Goal: Use online tool/utility: Utilize a website feature to perform a specific function

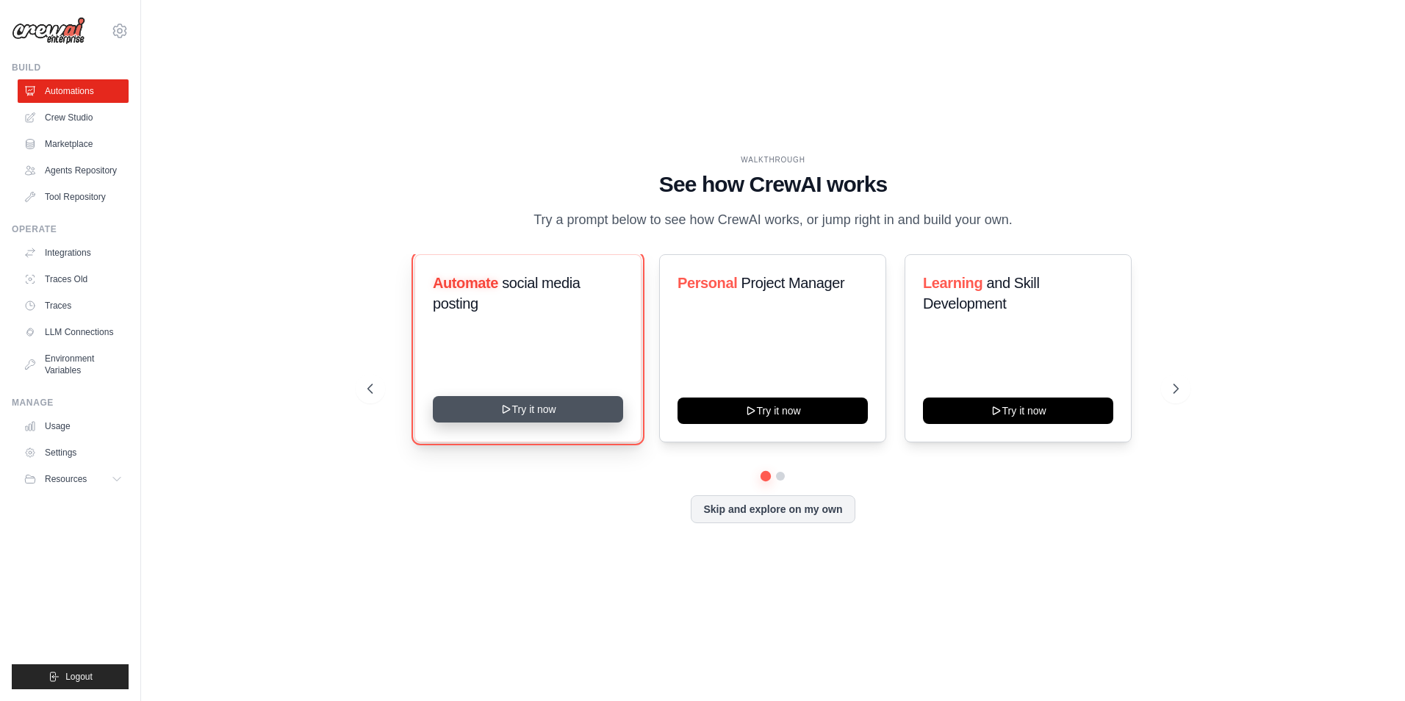
click at [598, 409] on button "Try it now" at bounding box center [528, 409] width 190 height 26
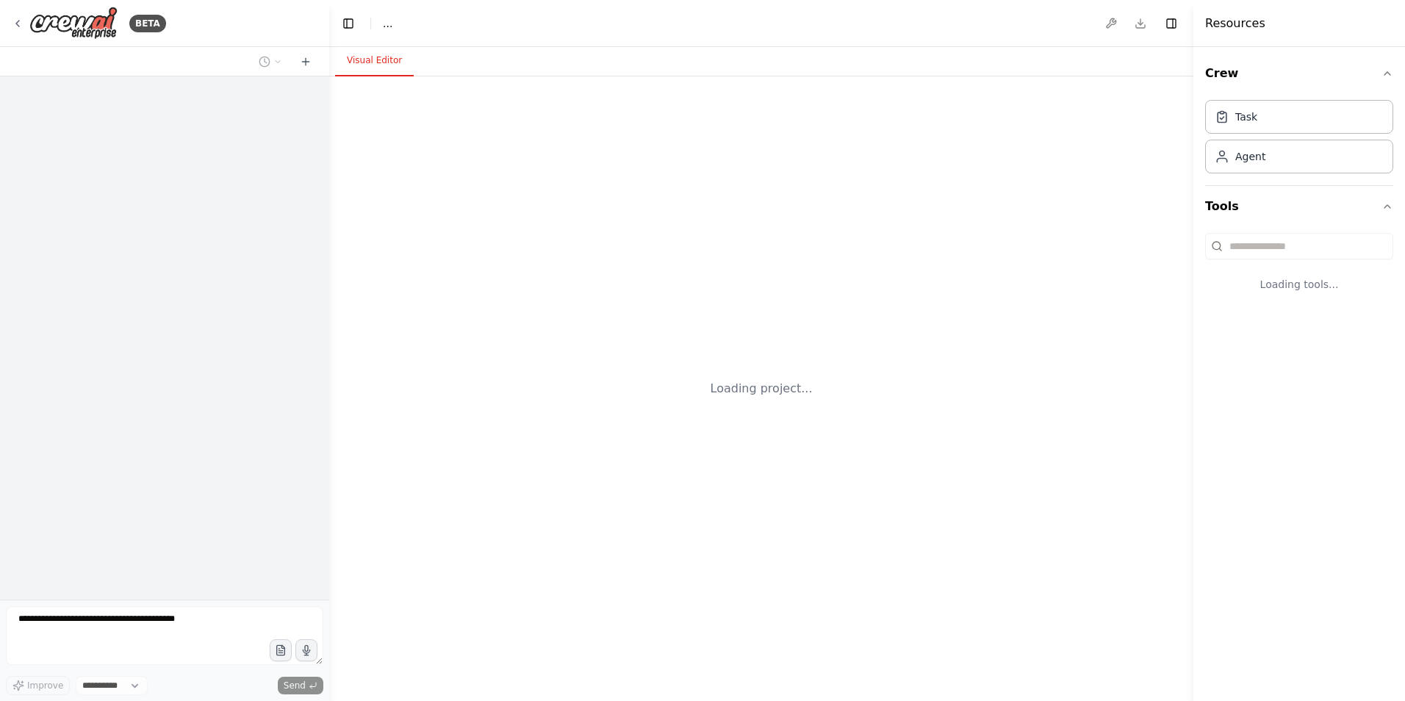
select select "****"
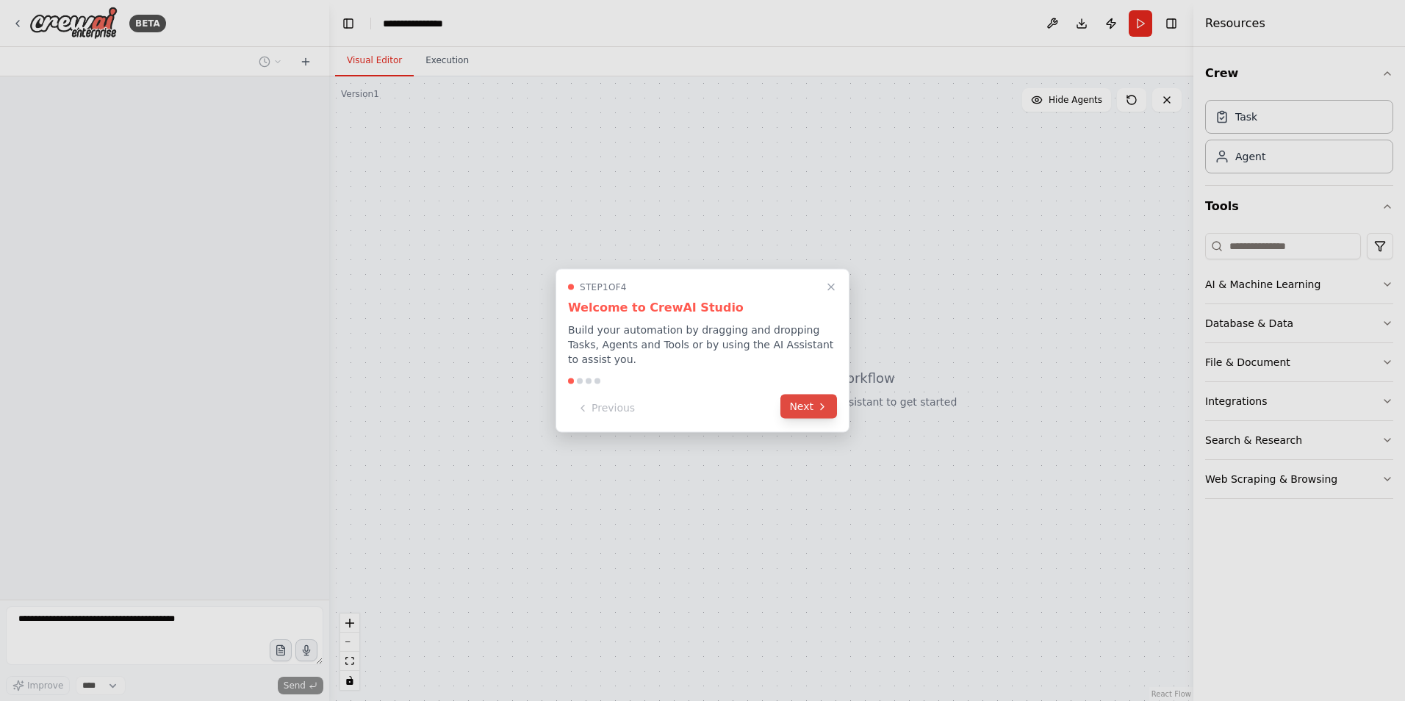
click at [813, 409] on button "Next" at bounding box center [808, 407] width 57 height 24
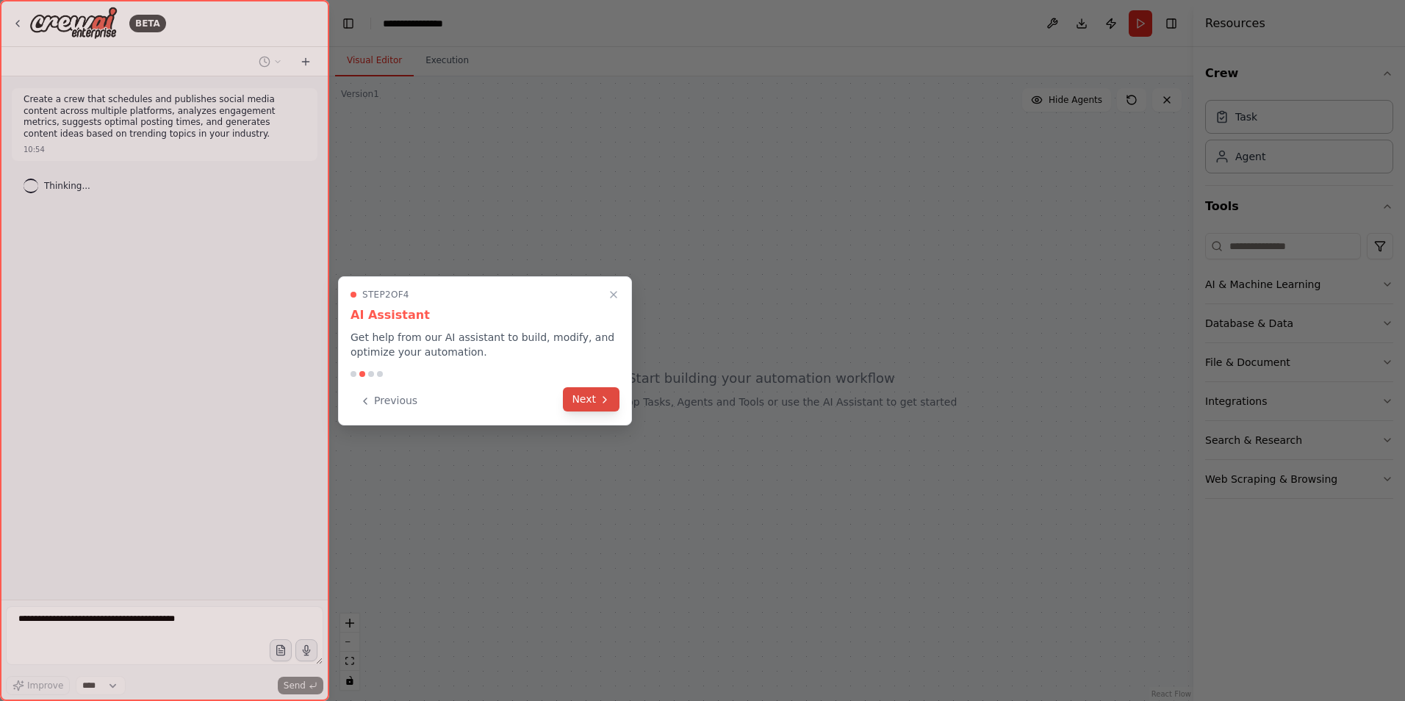
click at [595, 398] on button "Next" at bounding box center [591, 399] width 57 height 24
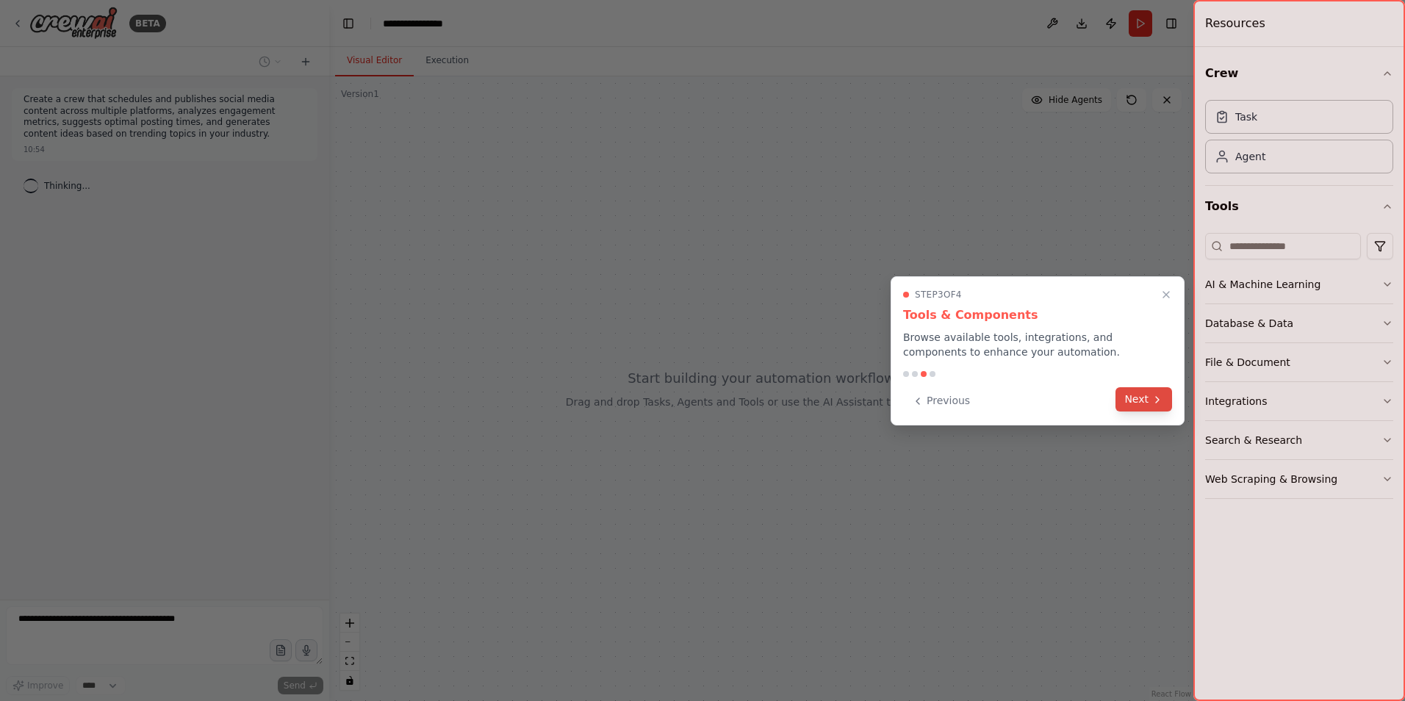
click at [1129, 389] on button "Next" at bounding box center [1144, 399] width 57 height 24
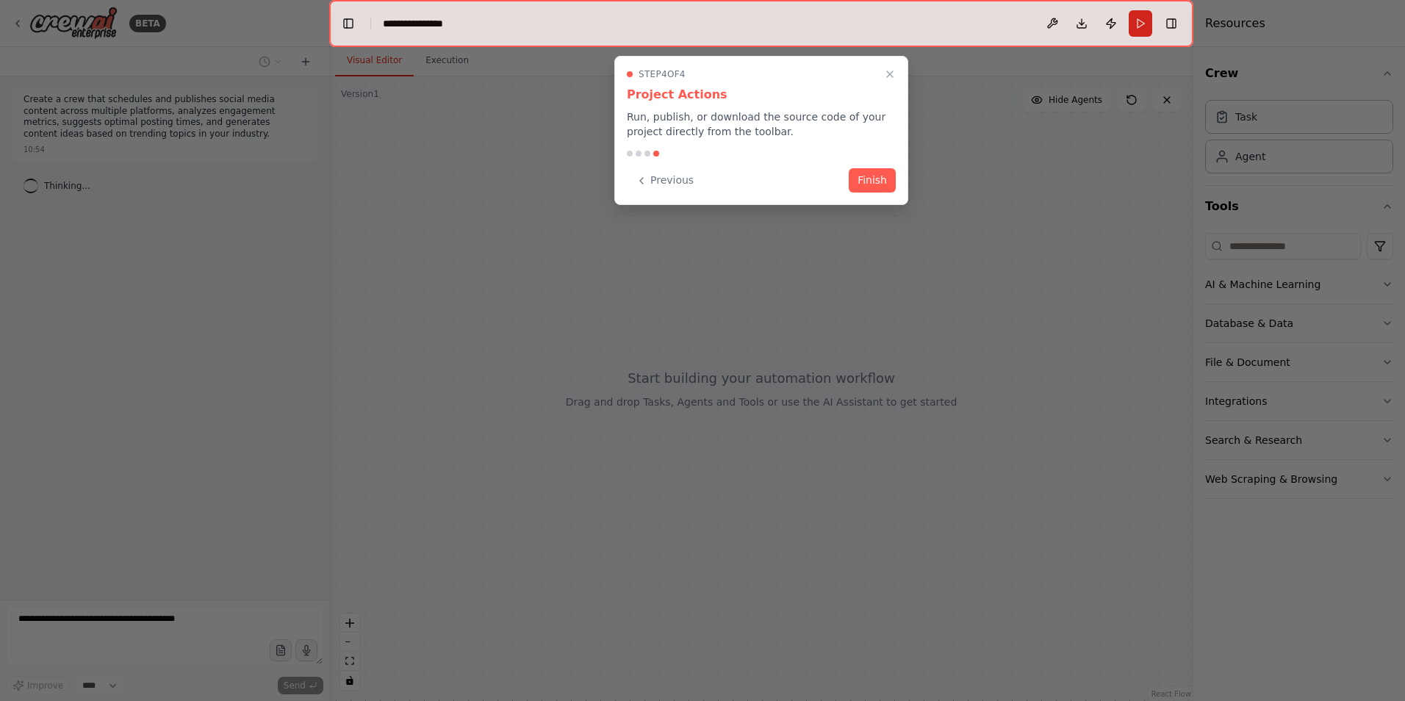
click at [875, 189] on button "Finish" at bounding box center [872, 180] width 47 height 24
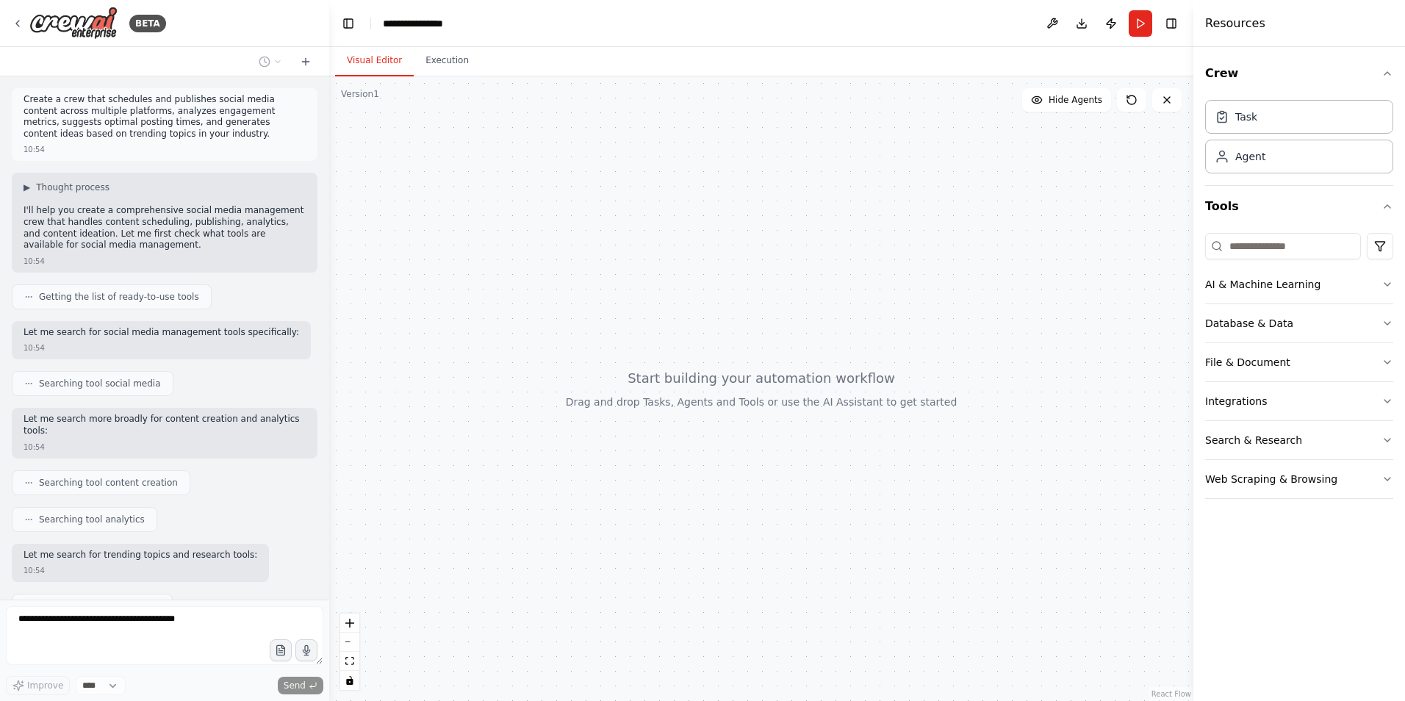
scroll to position [57, 0]
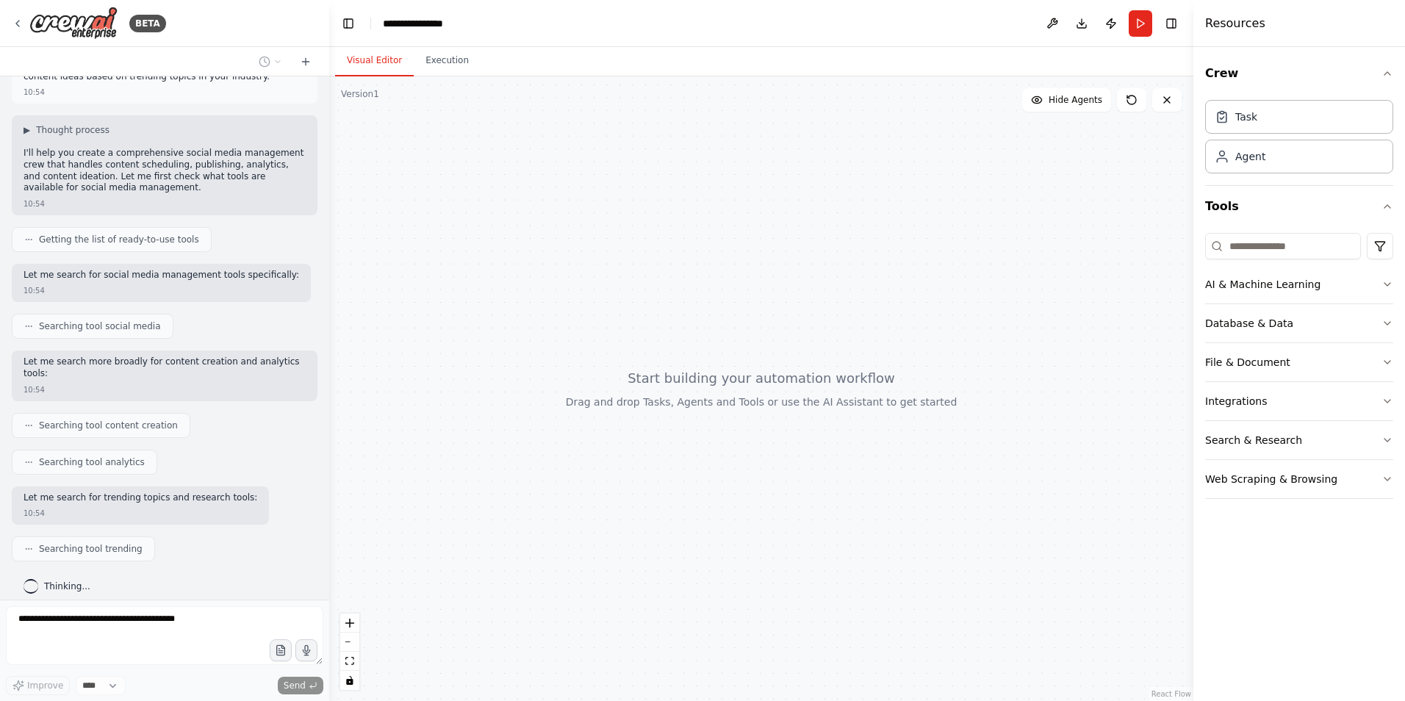
drag, startPoint x: 712, startPoint y: 359, endPoint x: 734, endPoint y: 380, distance: 30.7
click at [734, 381] on div at bounding box center [761, 388] width 864 height 625
drag, startPoint x: 724, startPoint y: 370, endPoint x: 723, endPoint y: 384, distance: 13.2
click at [723, 384] on div at bounding box center [761, 388] width 864 height 625
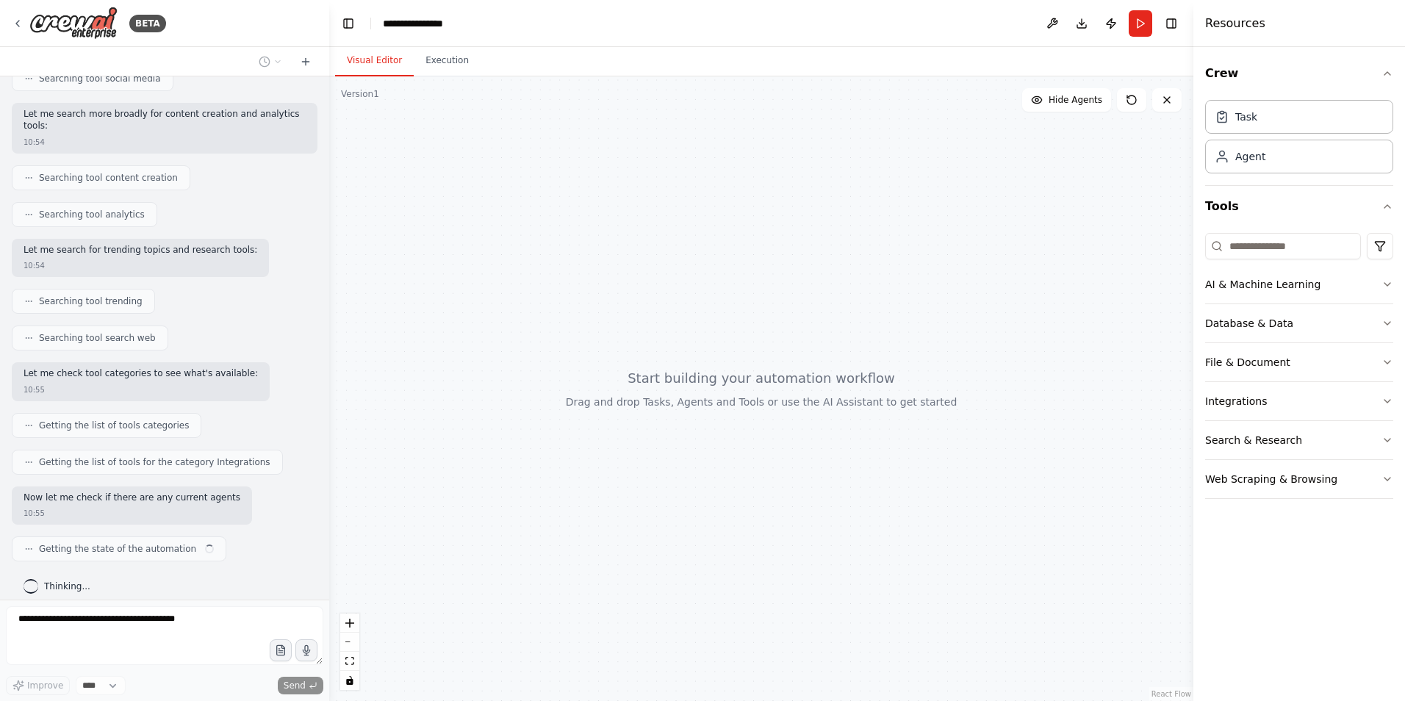
scroll to position [316, 0]
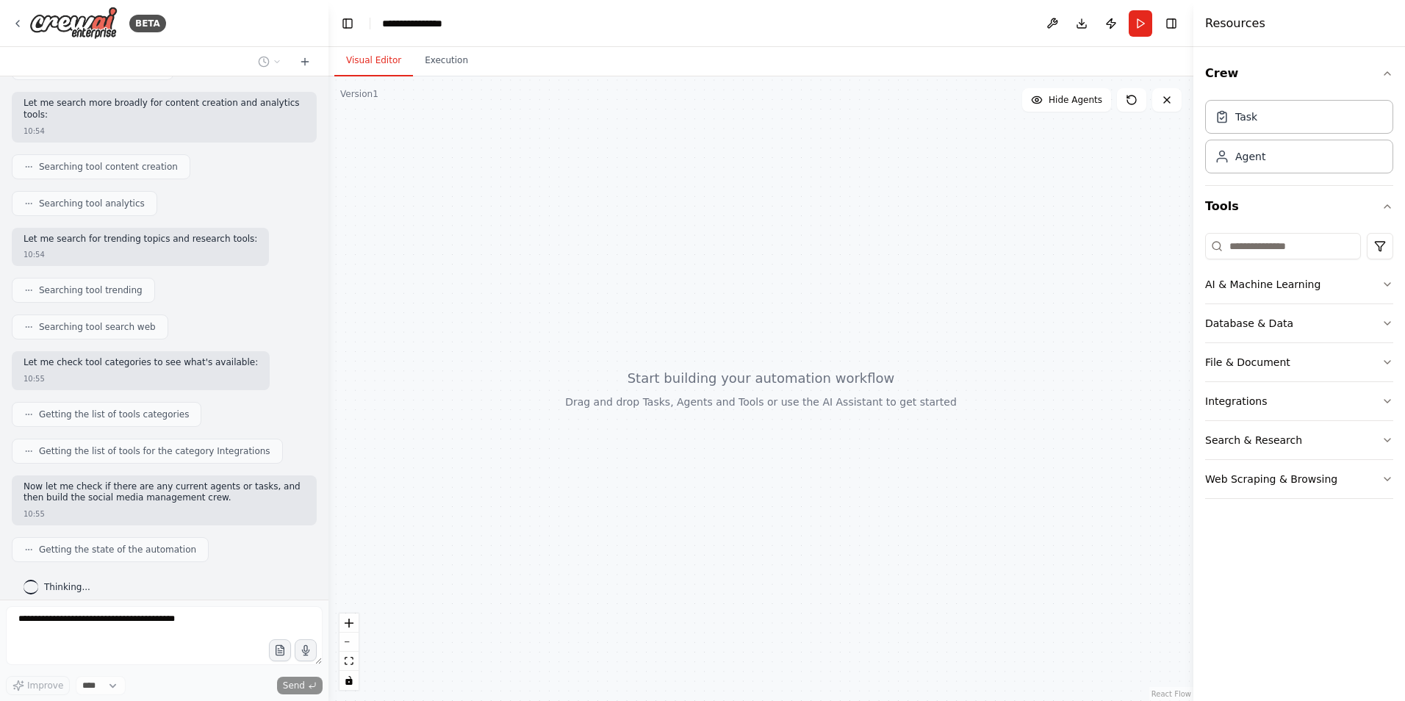
drag, startPoint x: 324, startPoint y: 403, endPoint x: 329, endPoint y: 378, distance: 26.2
click at [329, 378] on div "BETA Create a crew that schedules and publishes social media content across mul…" at bounding box center [702, 350] width 1405 height 701
drag, startPoint x: 324, startPoint y: 383, endPoint x: 353, endPoint y: 365, distance: 33.7
click at [339, 374] on div "BETA Create a crew that schedules and publishes social media content across mul…" at bounding box center [702, 350] width 1405 height 701
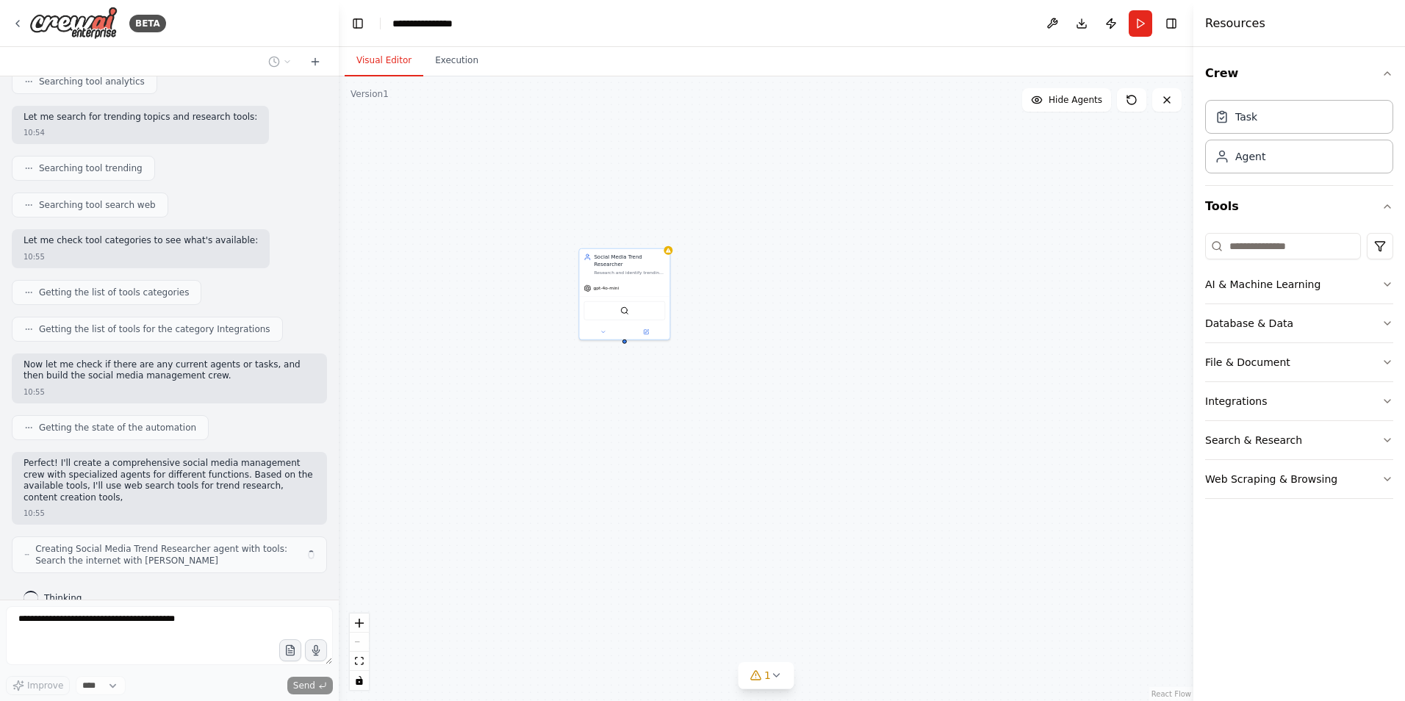
scroll to position [450, 0]
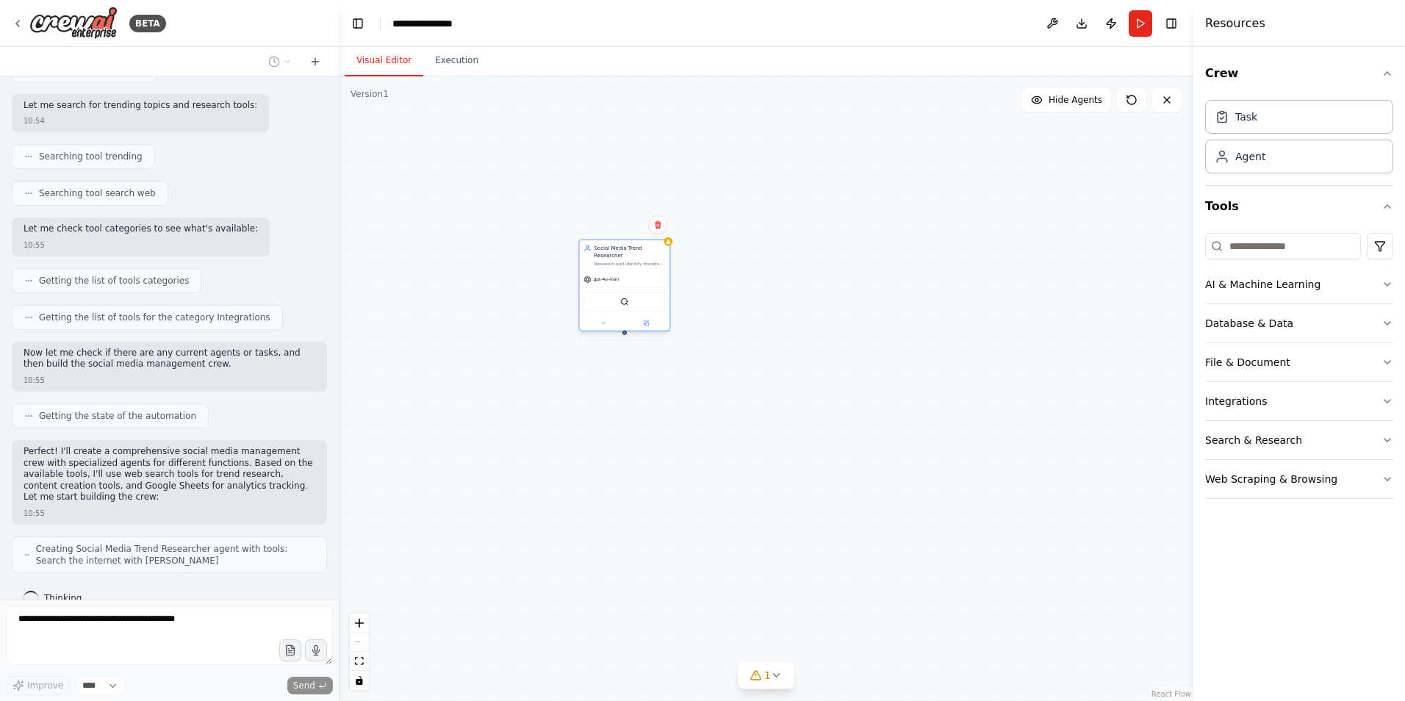
click at [636, 271] on div "gpt-4o-mini SerperDevTool" at bounding box center [624, 301] width 90 height 60
click at [622, 298] on img at bounding box center [624, 302] width 9 height 9
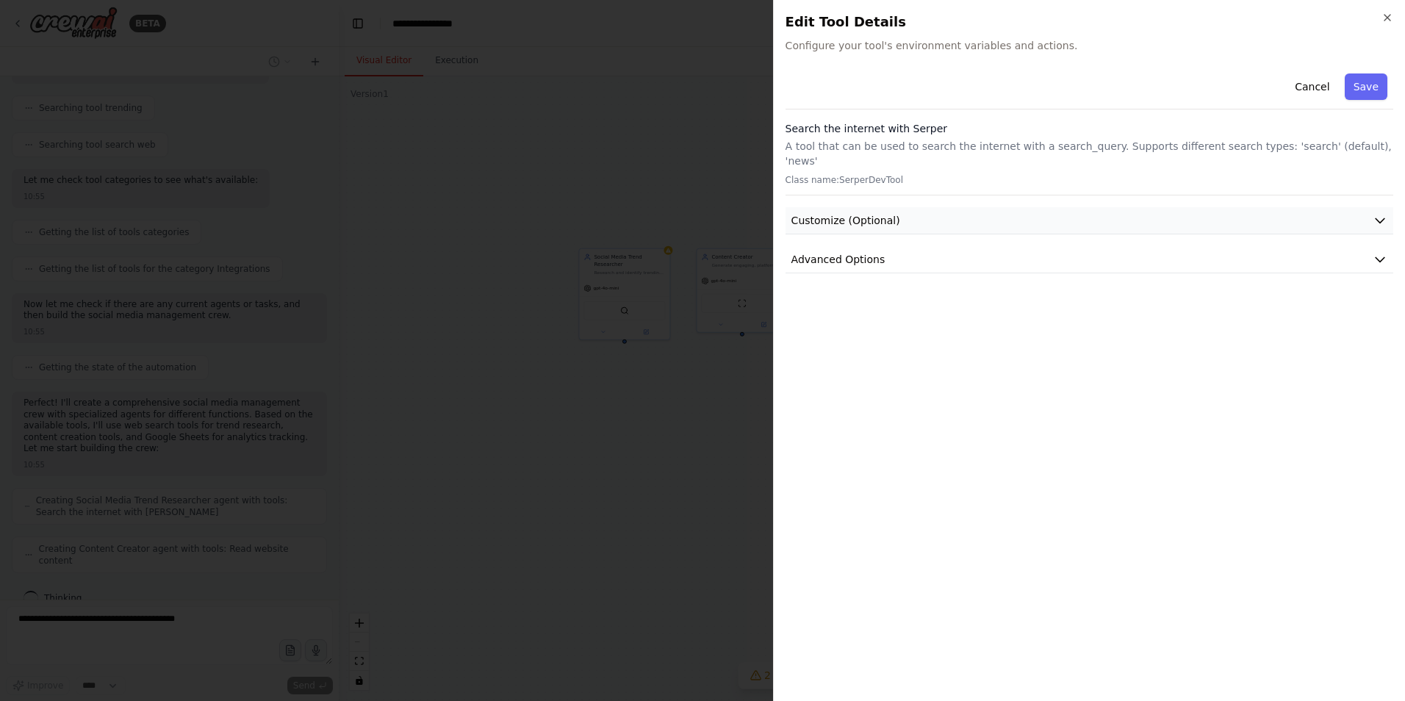
scroll to position [487, 0]
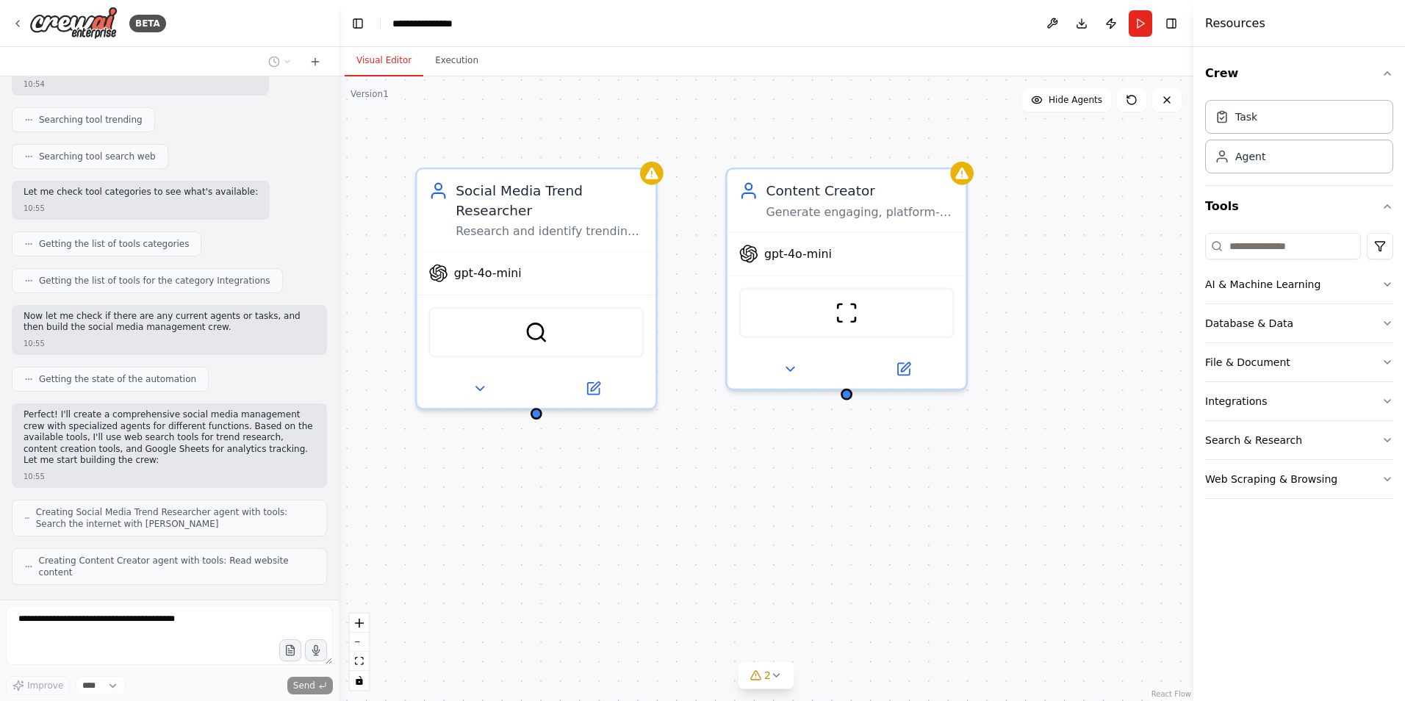
drag, startPoint x: 894, startPoint y: 348, endPoint x: 1027, endPoint y: 395, distance: 141.3
click at [1052, 376] on div "Social Media Trend Researcher Research and identify trending topics, hashtags, …" at bounding box center [766, 388] width 855 height 625
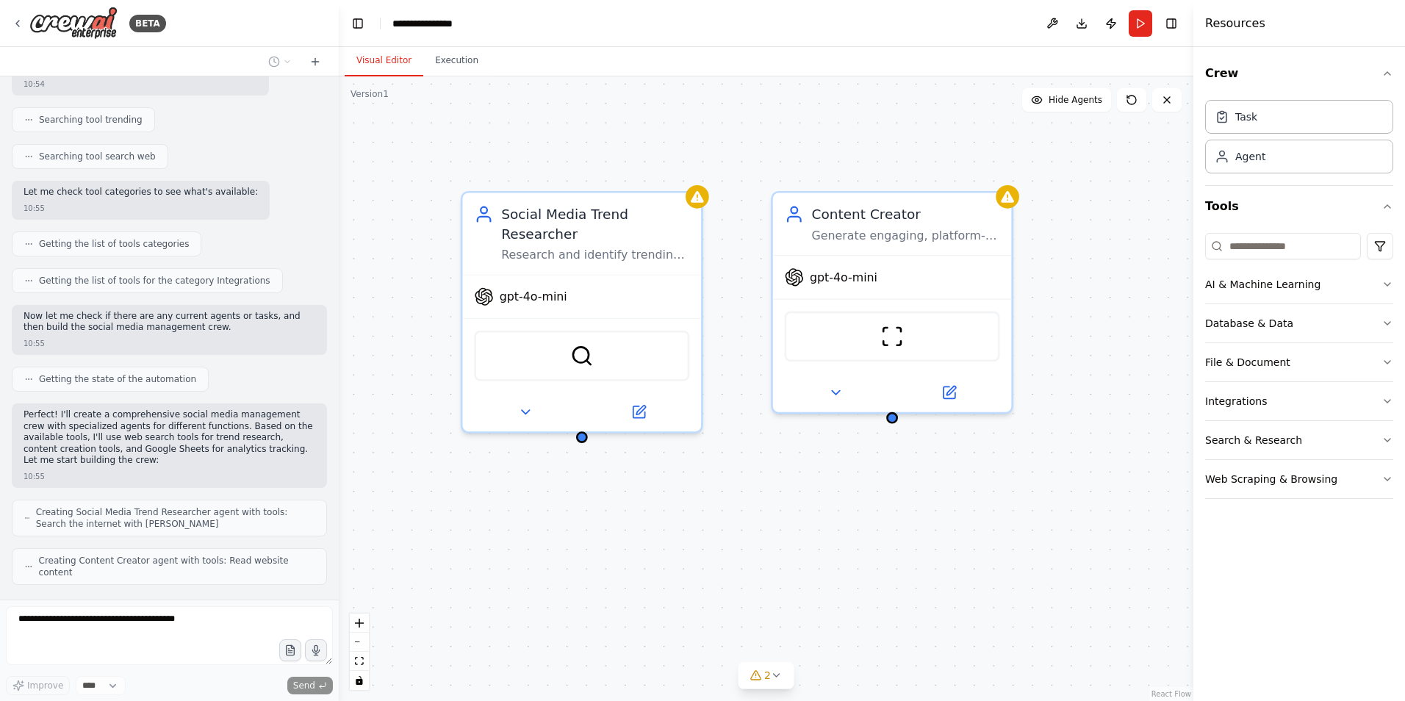
drag, startPoint x: 804, startPoint y: 558, endPoint x: 813, endPoint y: 559, distance: 8.9
click at [819, 563] on div "Social Media Trend Researcher Research and identify trending topics, hashtags, …" at bounding box center [766, 388] width 855 height 625
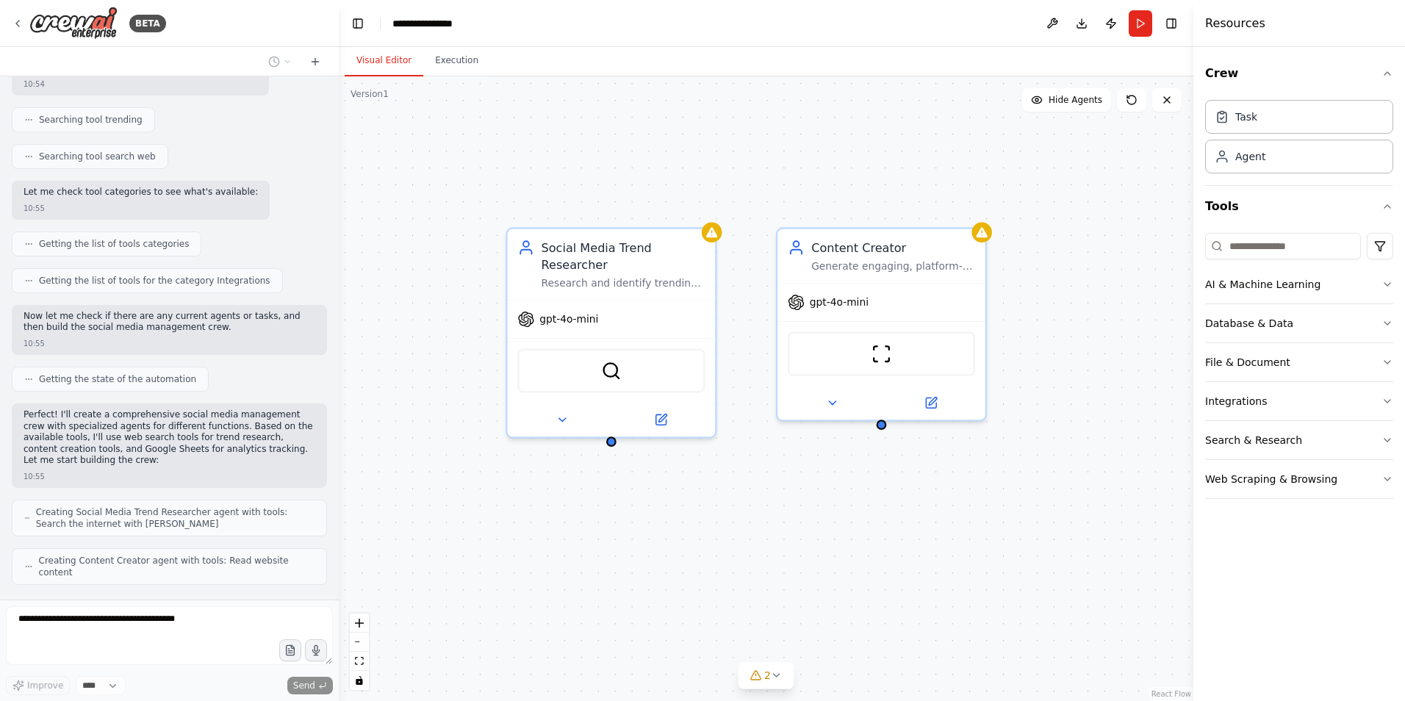
scroll to position [523, 0]
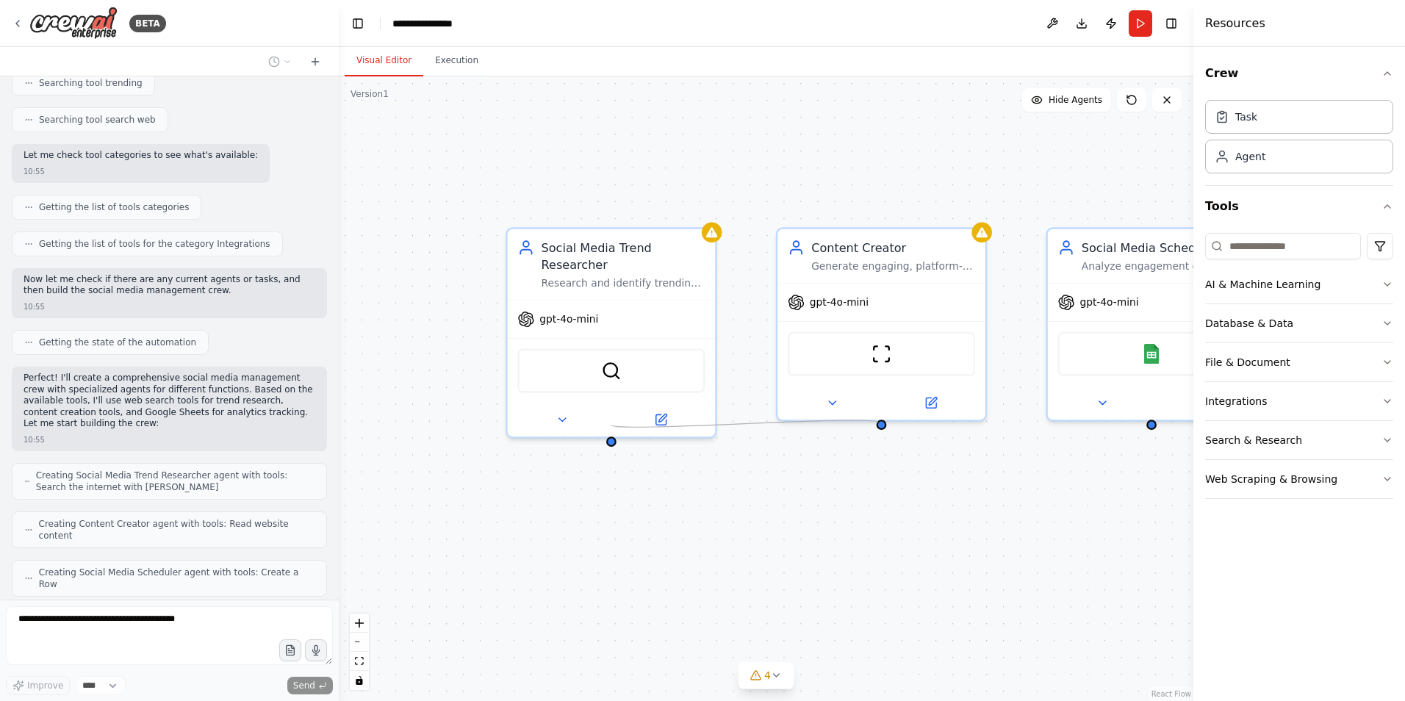
drag, startPoint x: 610, startPoint y: 431, endPoint x: 883, endPoint y: 431, distance: 273.4
click at [879, 423] on div "Social Media Trend Researcher Research and identify trending topics, hashtags, …" at bounding box center [766, 388] width 855 height 625
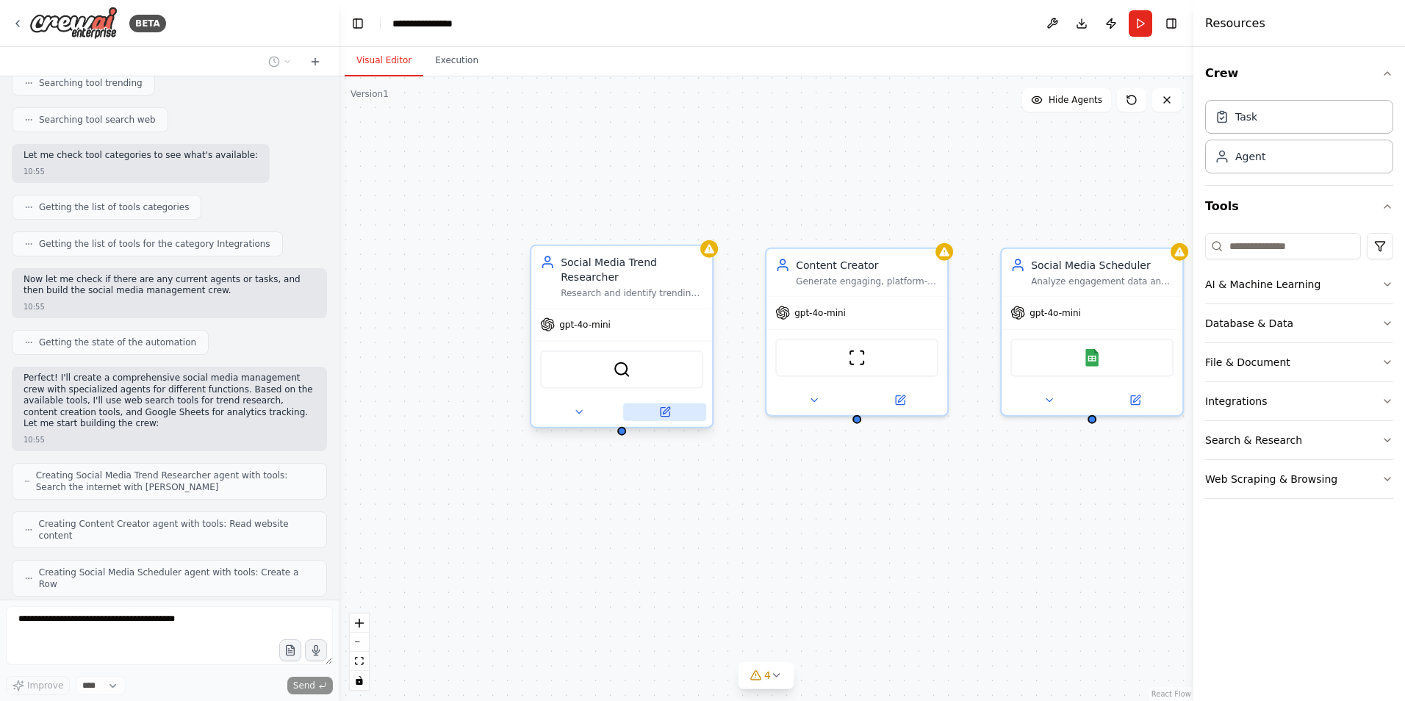
scroll to position [560, 0]
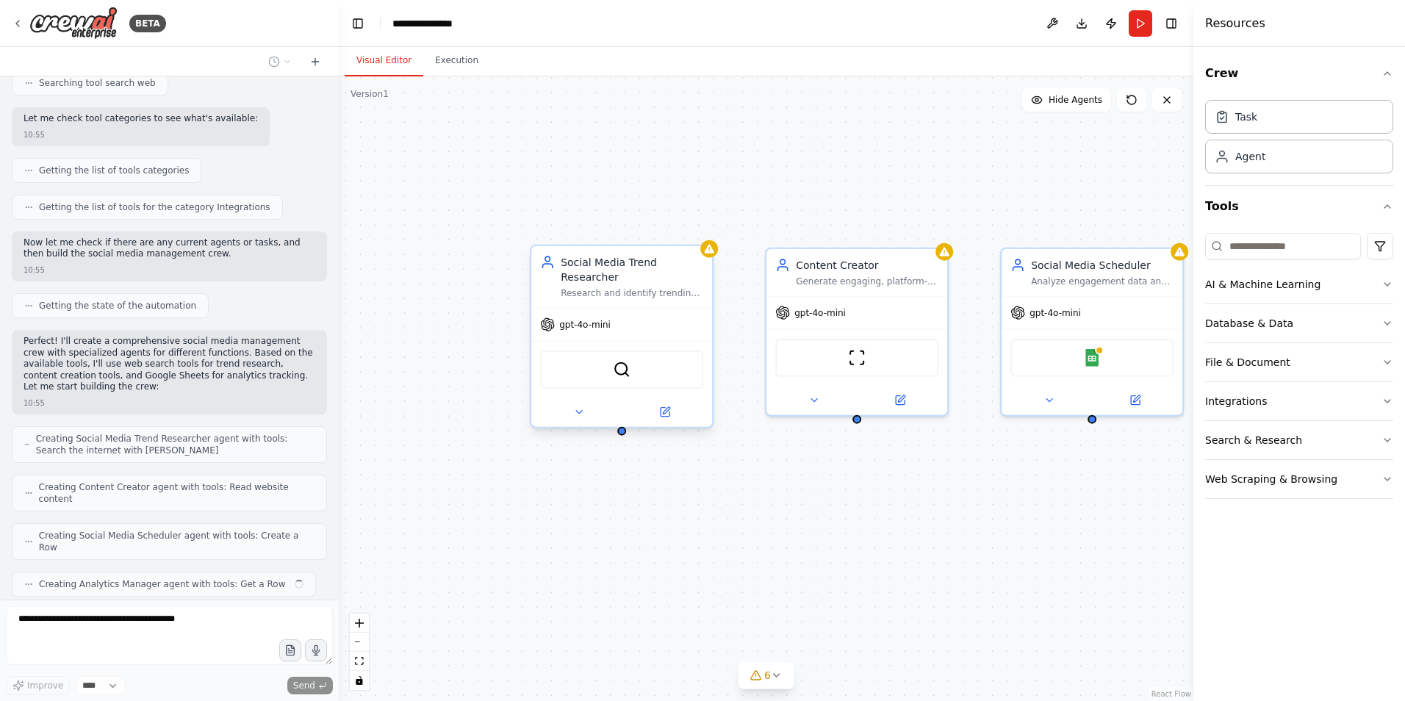
click at [632, 352] on div "SerperDevTool" at bounding box center [621, 370] width 163 height 38
click at [622, 367] on div "SerperDevTool" at bounding box center [621, 370] width 163 height 38
click at [622, 361] on img at bounding box center [622, 370] width 18 height 18
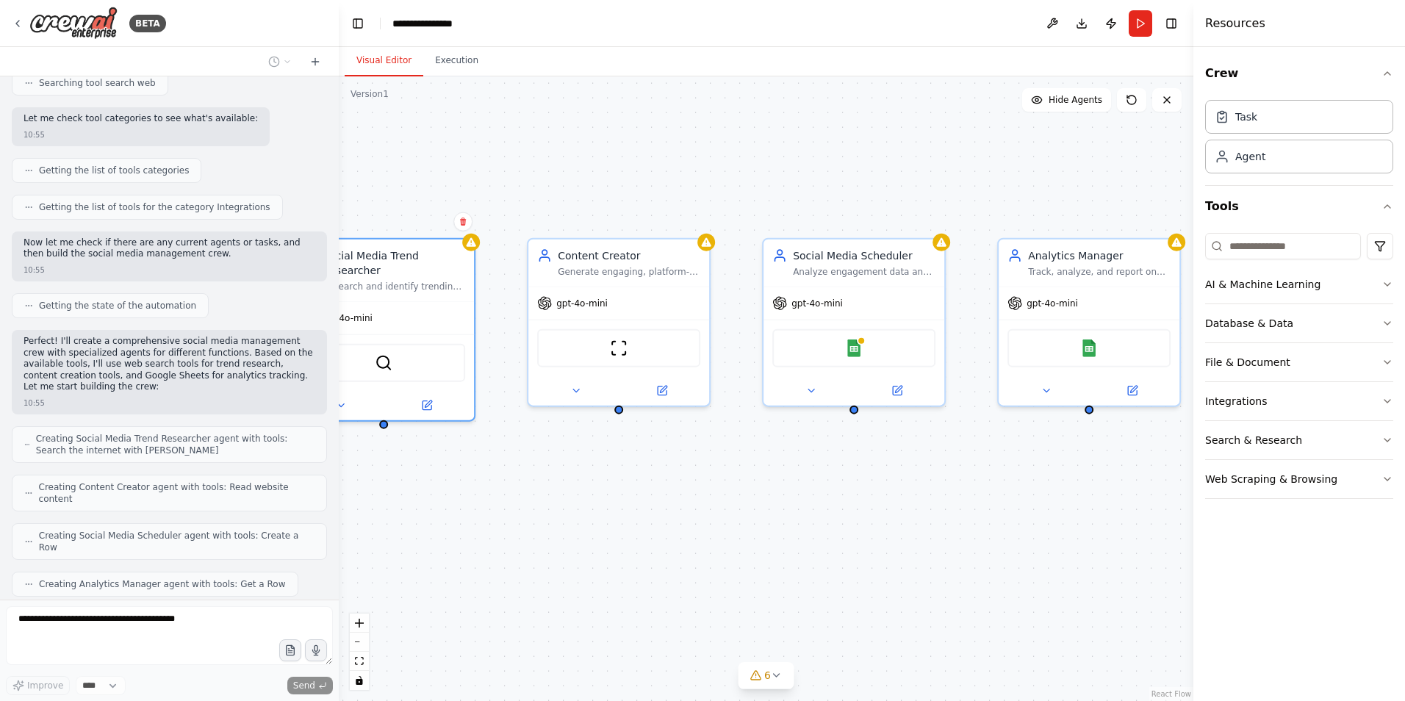
drag, startPoint x: 950, startPoint y: 500, endPoint x: 909, endPoint y: 509, distance: 41.2
click at [711, 490] on div "Social Media Trend Researcher Research and identify trending topics, hashtags, …" at bounding box center [766, 388] width 855 height 625
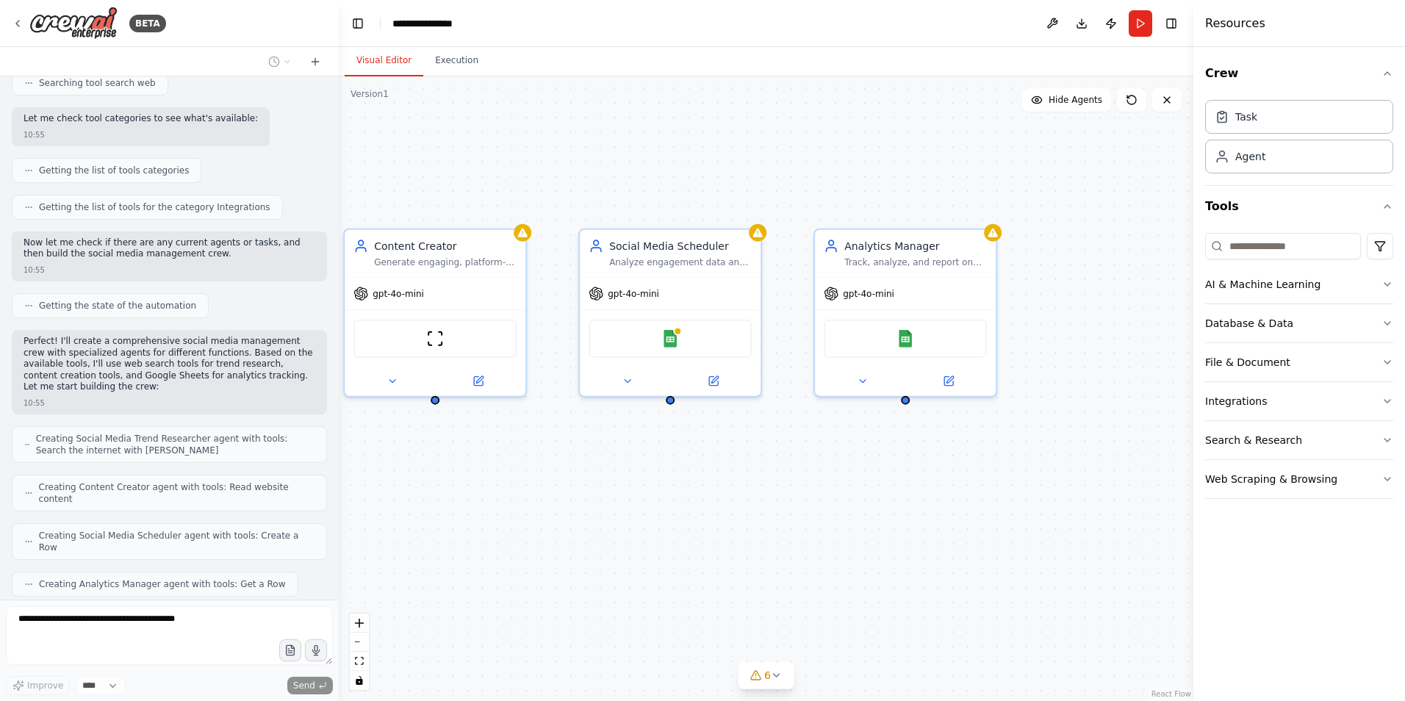
drag, startPoint x: 947, startPoint y: 517, endPoint x: 858, endPoint y: 504, distance: 90.6
click at [797, 506] on div "Social Media Trend Researcher Research and identify trending topics, hashtags, …" at bounding box center [766, 388] width 855 height 625
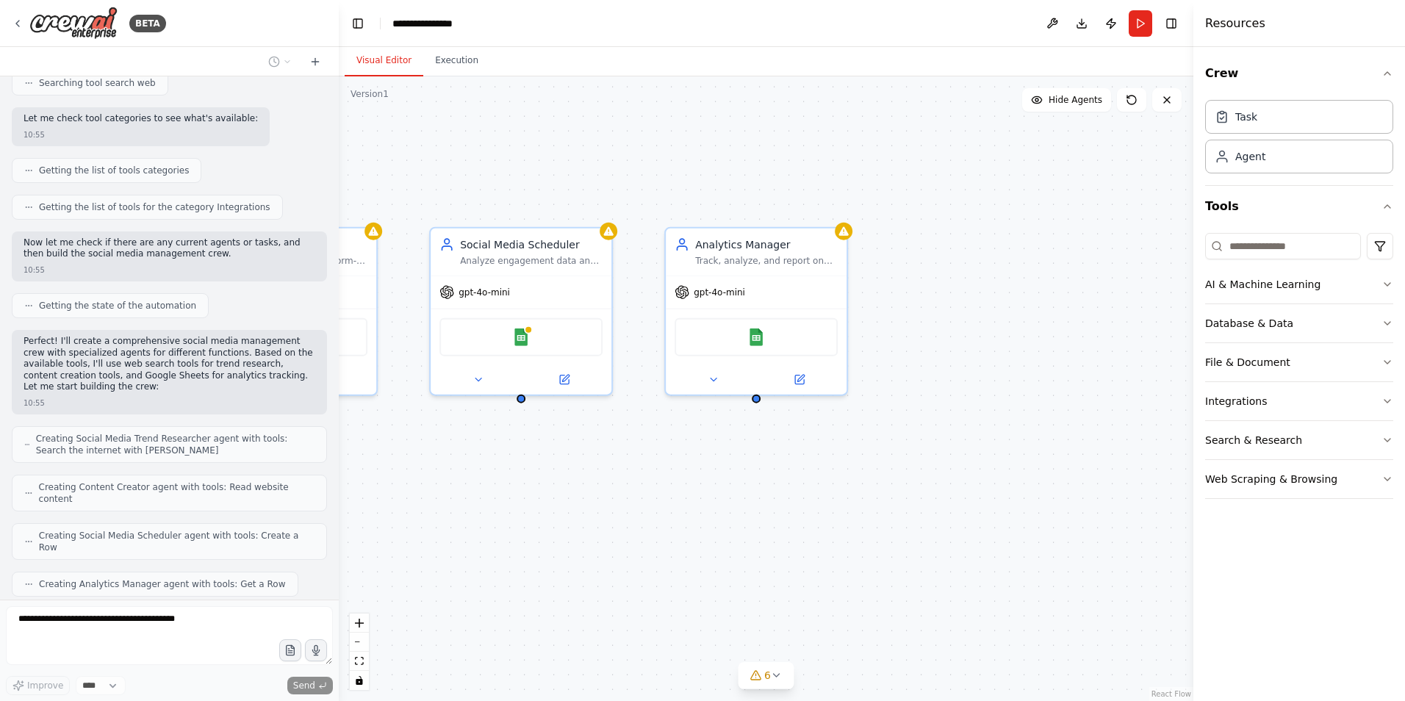
scroll to position [647, 0]
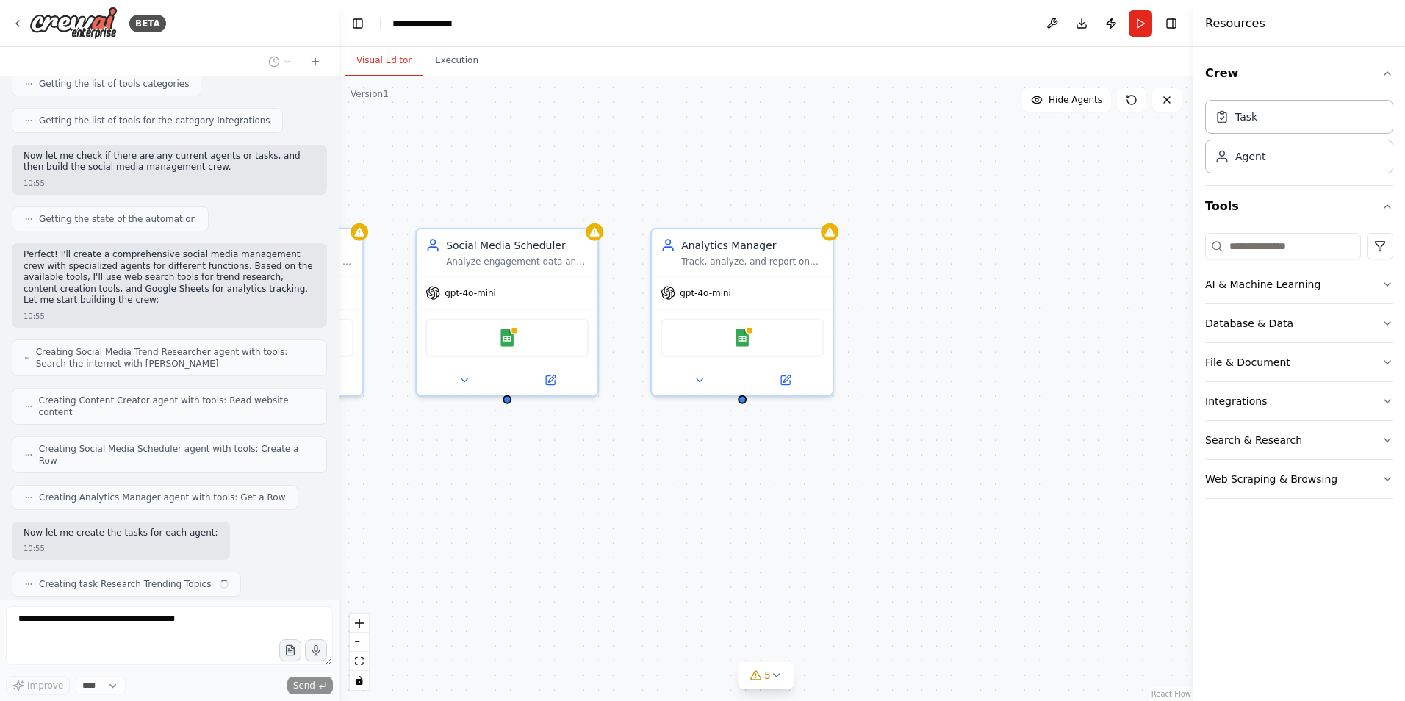
drag, startPoint x: 991, startPoint y: 509, endPoint x: 822, endPoint y: 507, distance: 169.0
click at [828, 509] on div ".deletable-edge-delete-btn { width: 20px; height: 20px; border: 0px solid #ffff…" at bounding box center [766, 388] width 855 height 625
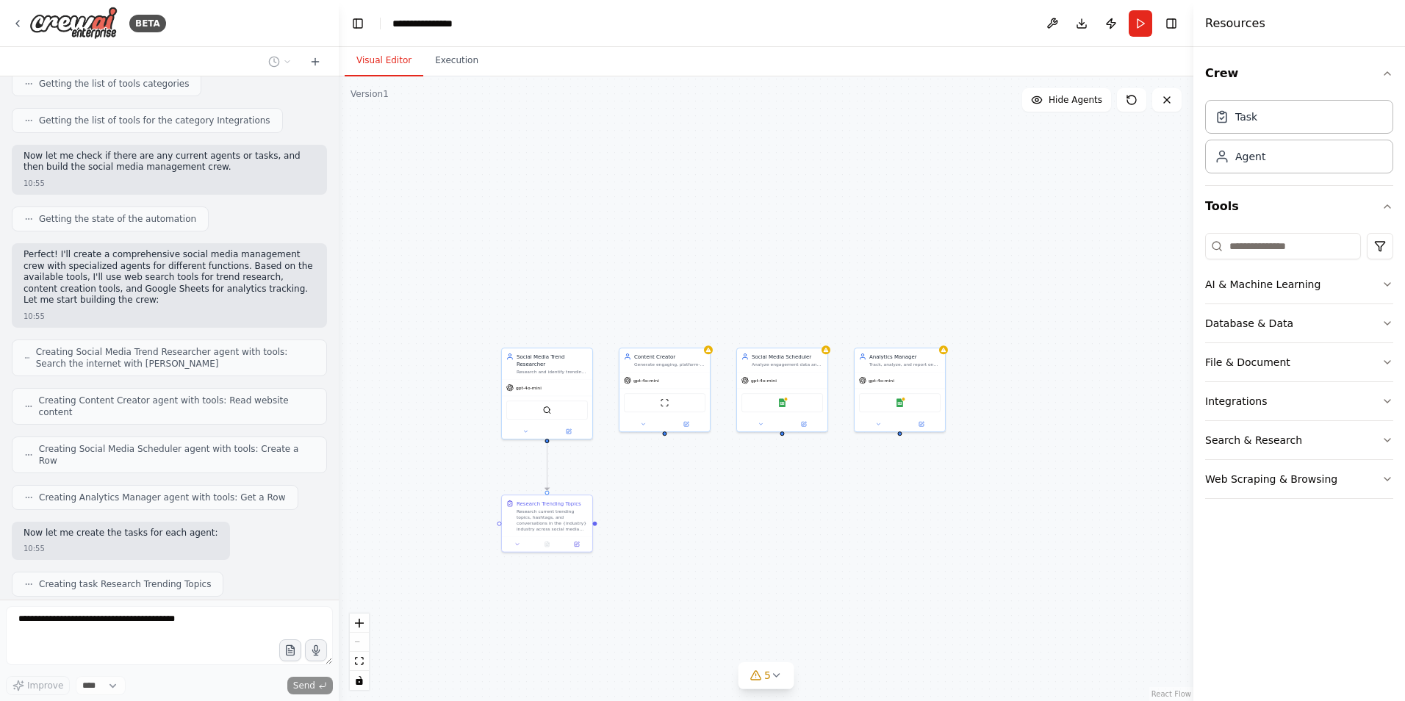
drag, startPoint x: 761, startPoint y: 553, endPoint x: 878, endPoint y: 534, distance: 118.4
click at [878, 534] on div ".deletable-edge-delete-btn { width: 20px; height: 20px; border: 0px solid #ffff…" at bounding box center [766, 388] width 855 height 625
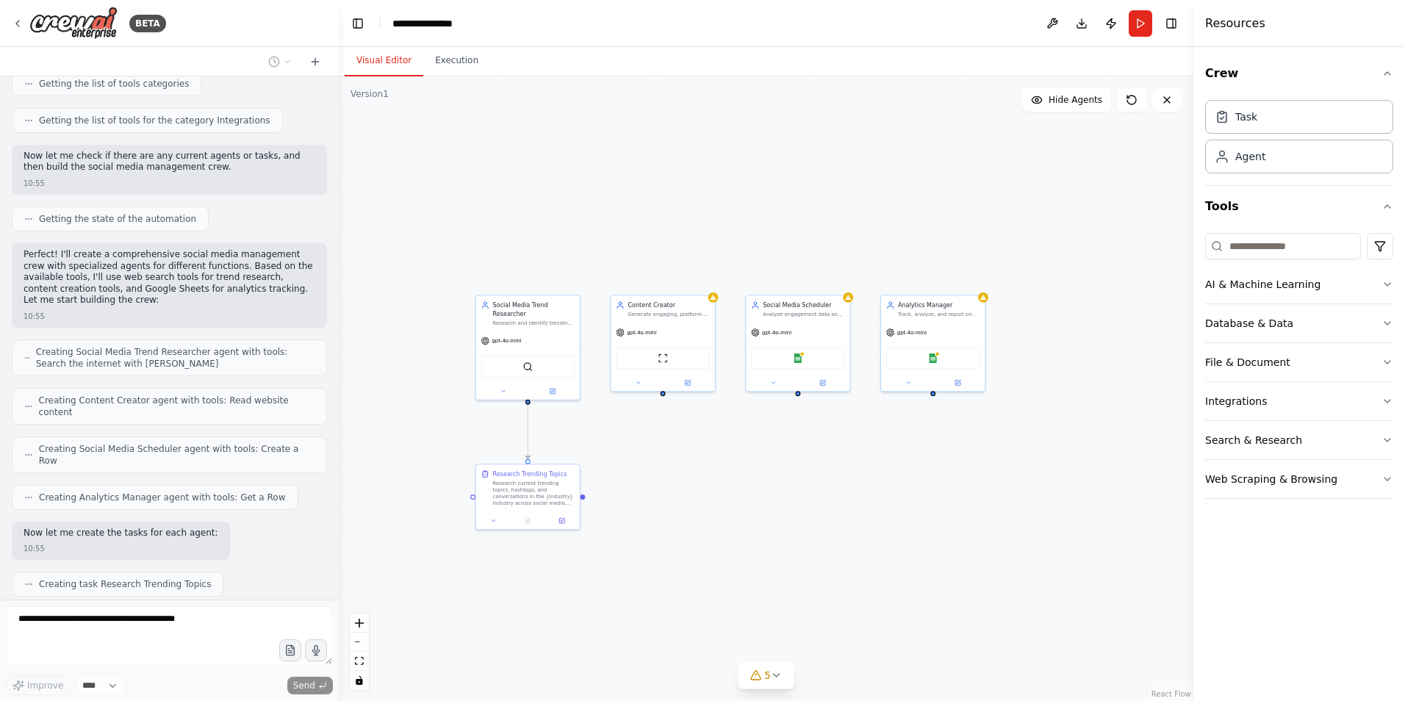
drag, startPoint x: 847, startPoint y: 522, endPoint x: 878, endPoint y: 493, distance: 42.7
click at [878, 494] on div ".deletable-edge-delete-btn { width: 20px; height: 20px; border: 0px solid #ffff…" at bounding box center [766, 388] width 855 height 625
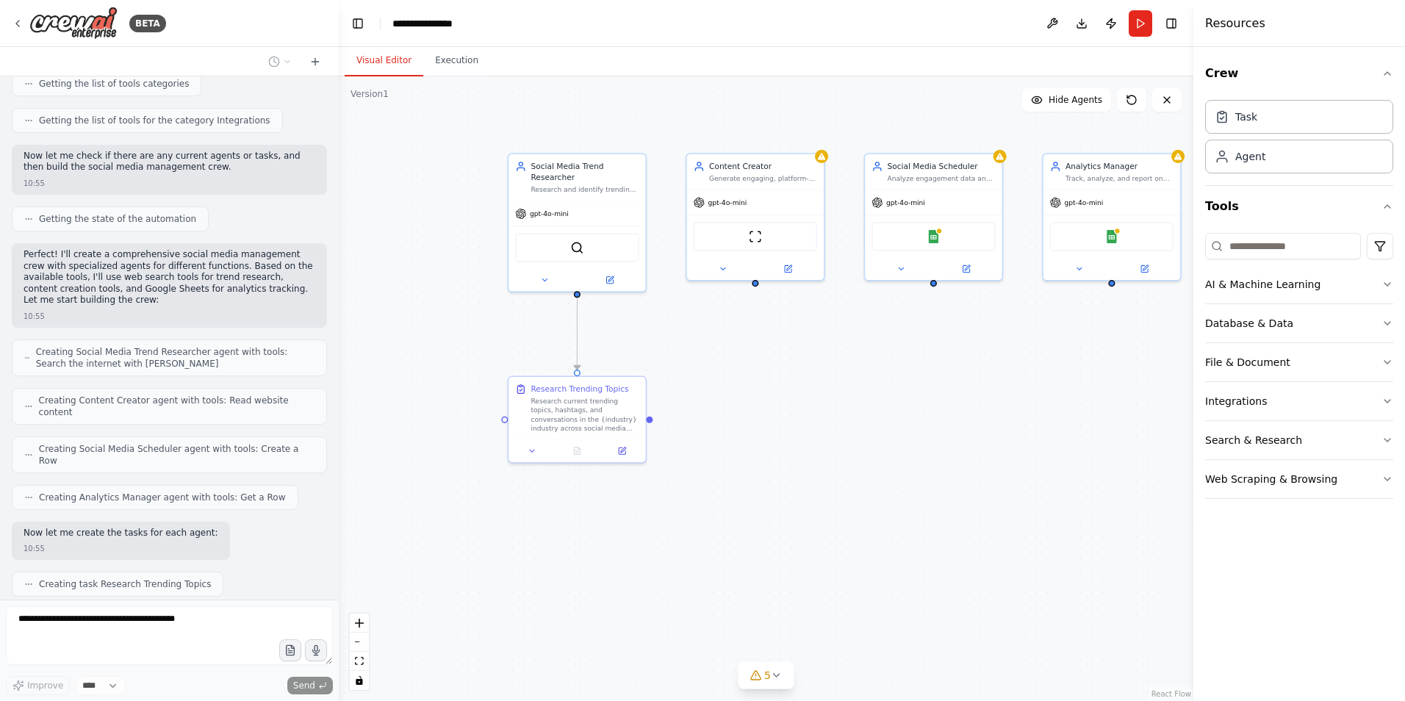
drag, startPoint x: 772, startPoint y: 491, endPoint x: 871, endPoint y: 426, distance: 118.8
click at [875, 424] on div ".deletable-edge-delete-btn { width: 20px; height: 20px; border: 0px solid #ffff…" at bounding box center [766, 388] width 855 height 625
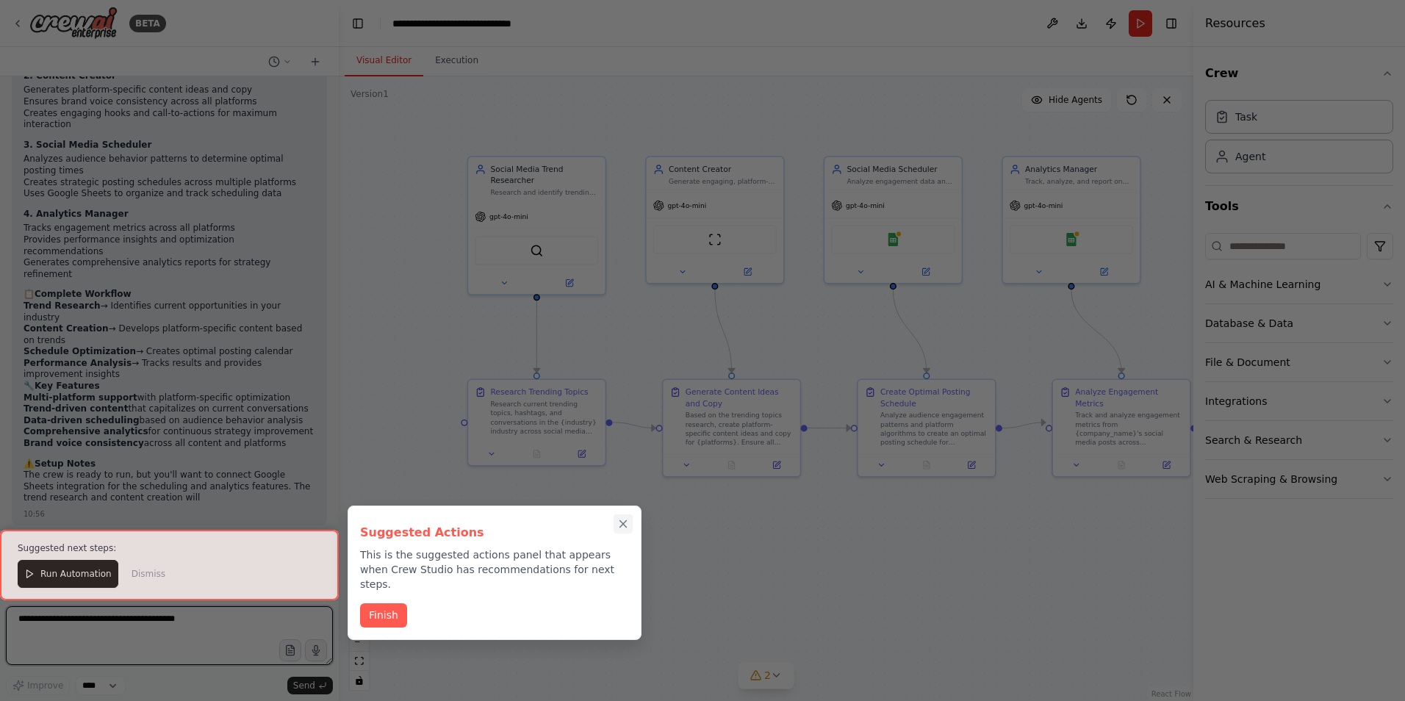
scroll to position [1543, 0]
click at [623, 526] on icon "Close walkthrough" at bounding box center [623, 523] width 13 height 13
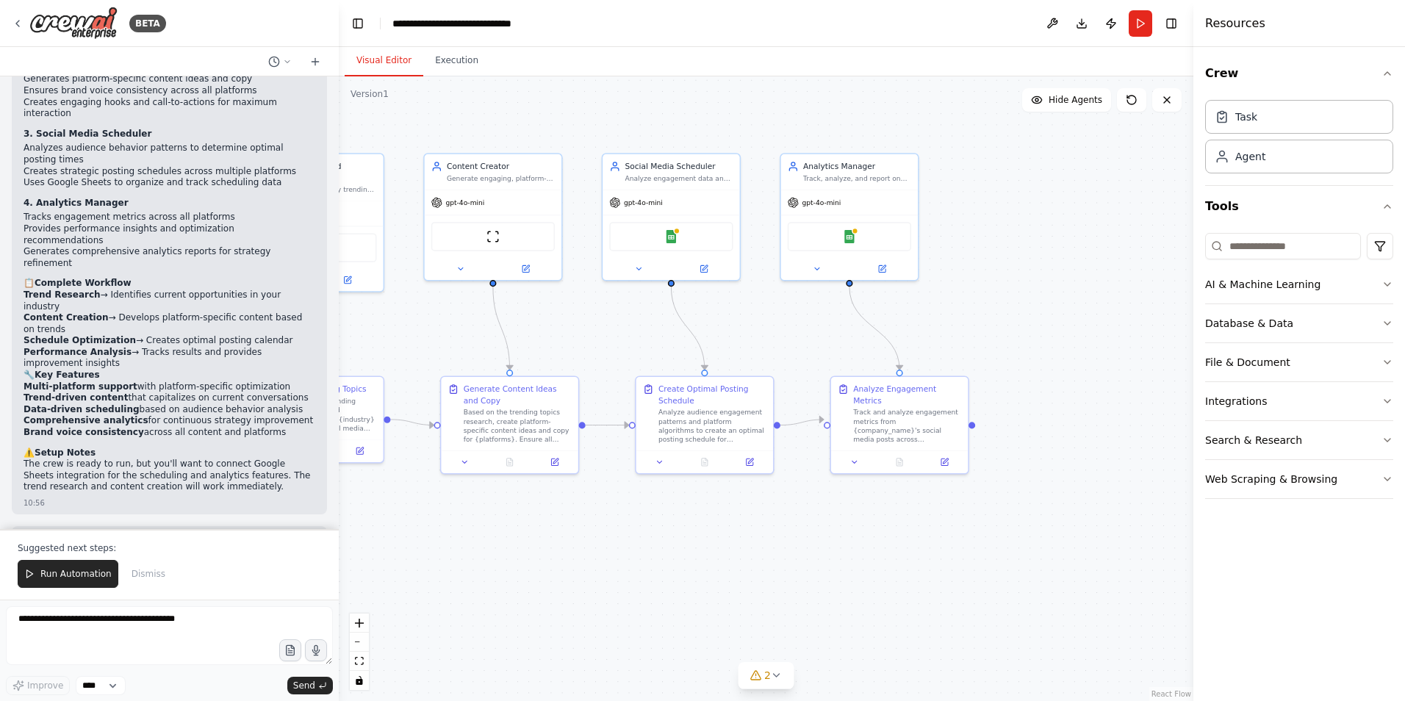
drag, startPoint x: 759, startPoint y: 551, endPoint x: 543, endPoint y: 543, distance: 216.2
click at [532, 547] on div ".deletable-edge-delete-btn { width: 20px; height: 20px; border: 0px solid #ffff…" at bounding box center [766, 388] width 855 height 625
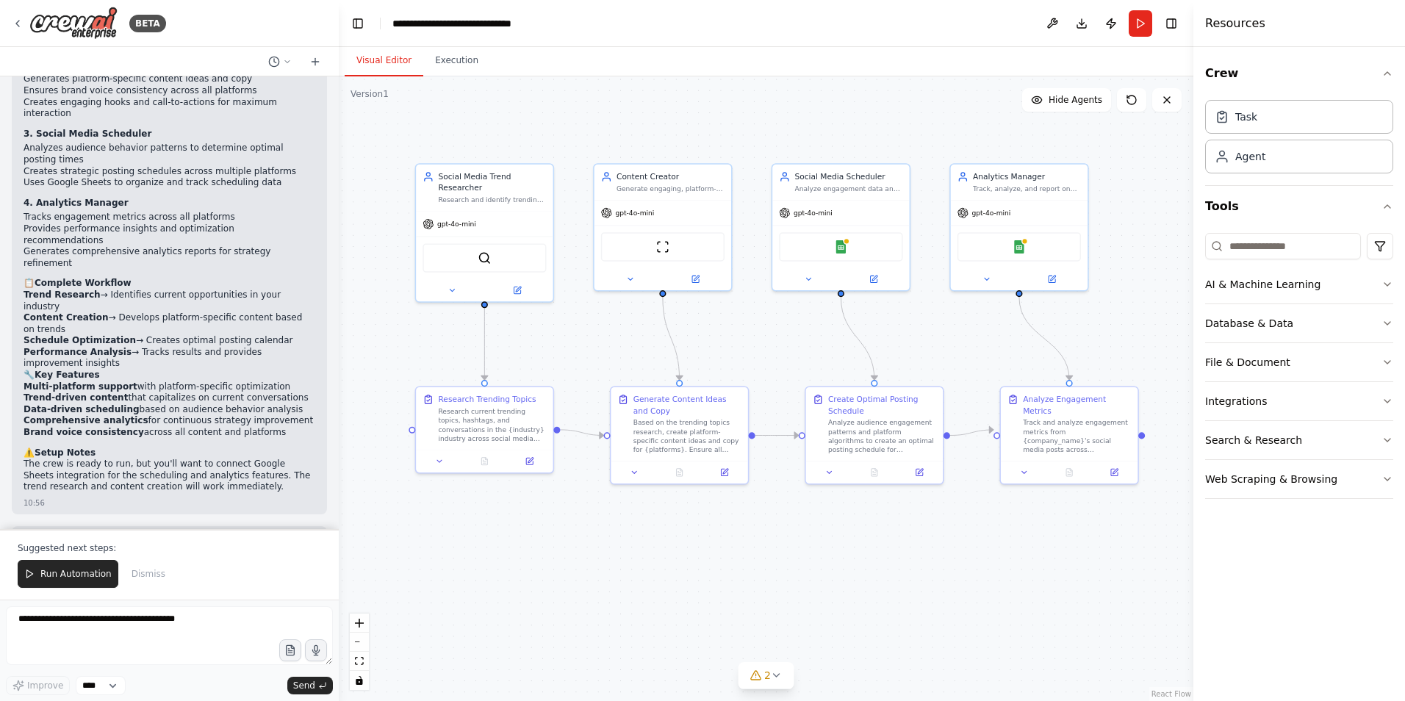
drag, startPoint x: 844, startPoint y: 549, endPoint x: 994, endPoint y: 546, distance: 150.7
click at [994, 546] on div ".deletable-edge-delete-btn { width: 20px; height: 20px; border: 0px solid #ffff…" at bounding box center [766, 388] width 855 height 625
click at [88, 575] on span "Run Automation" at bounding box center [75, 574] width 71 height 12
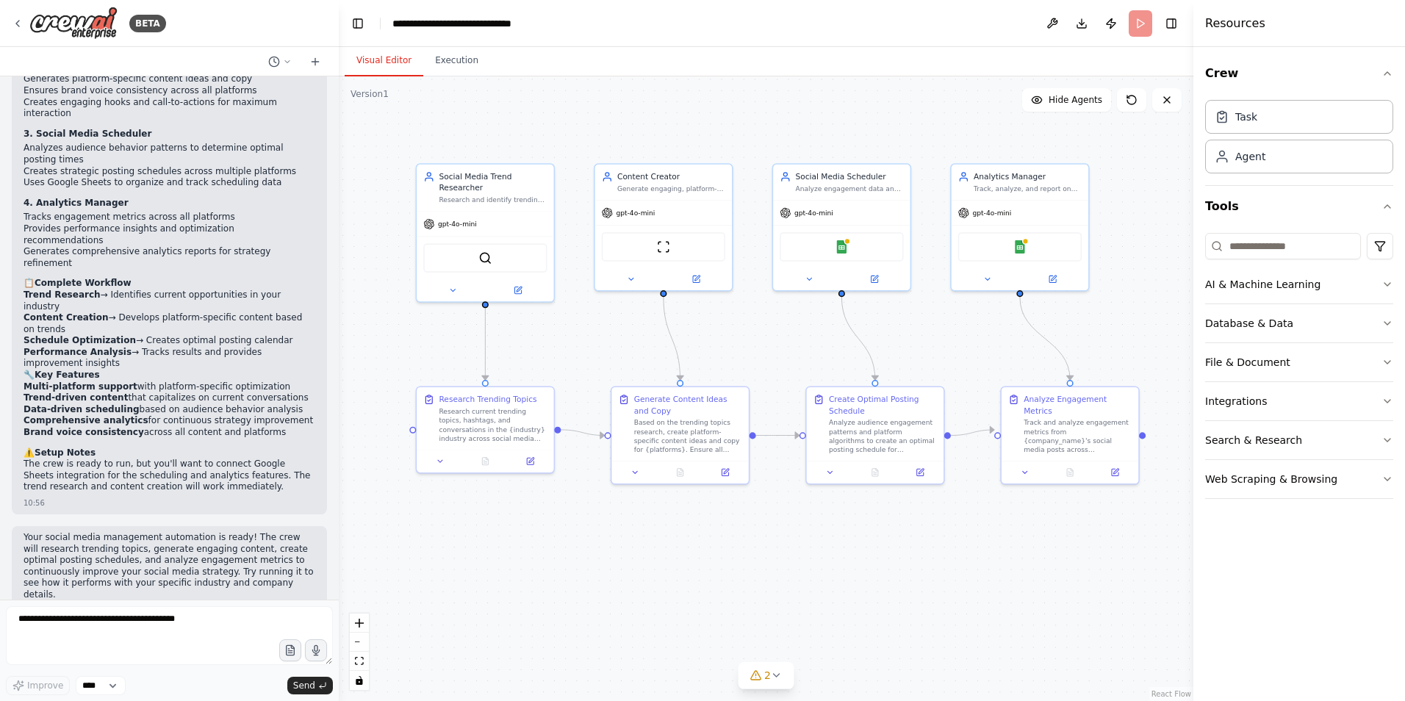
scroll to position [1472, 0]
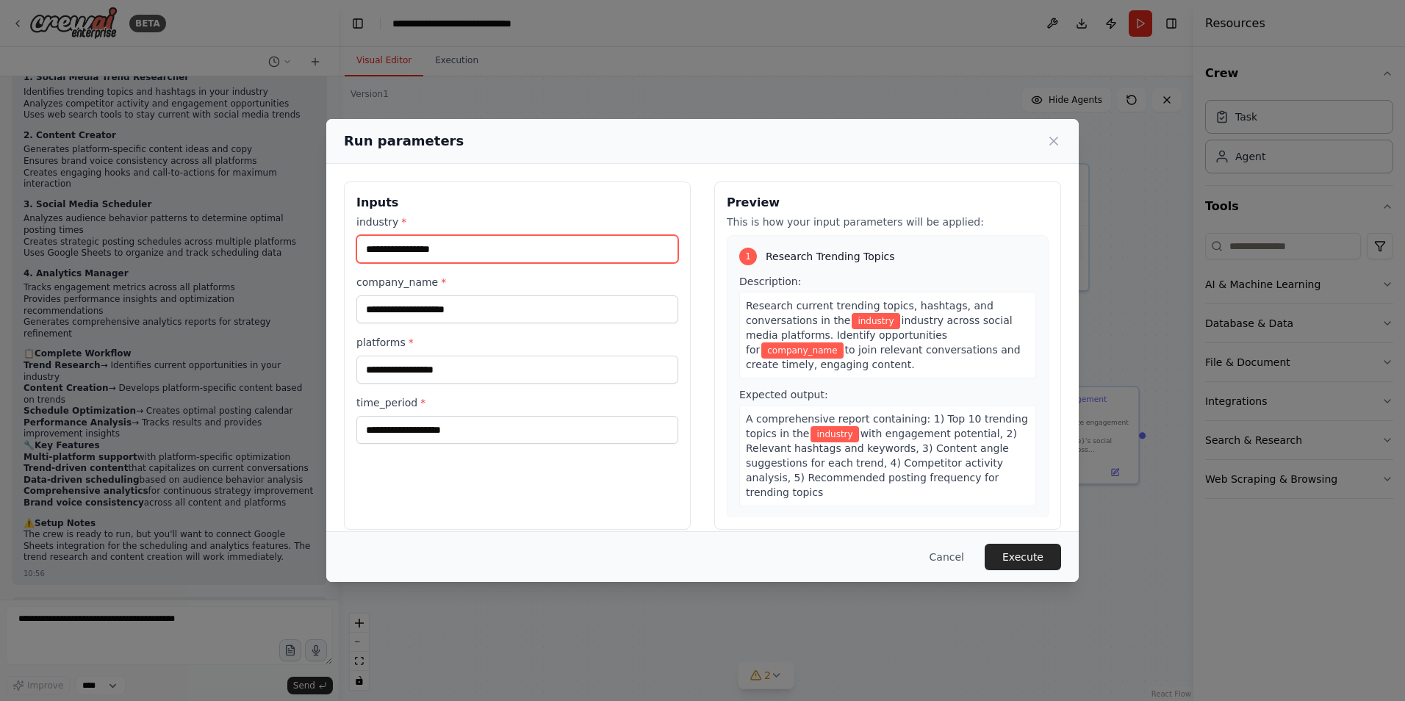
click at [481, 240] on input "industry *" at bounding box center [517, 249] width 322 height 28
type input "*"
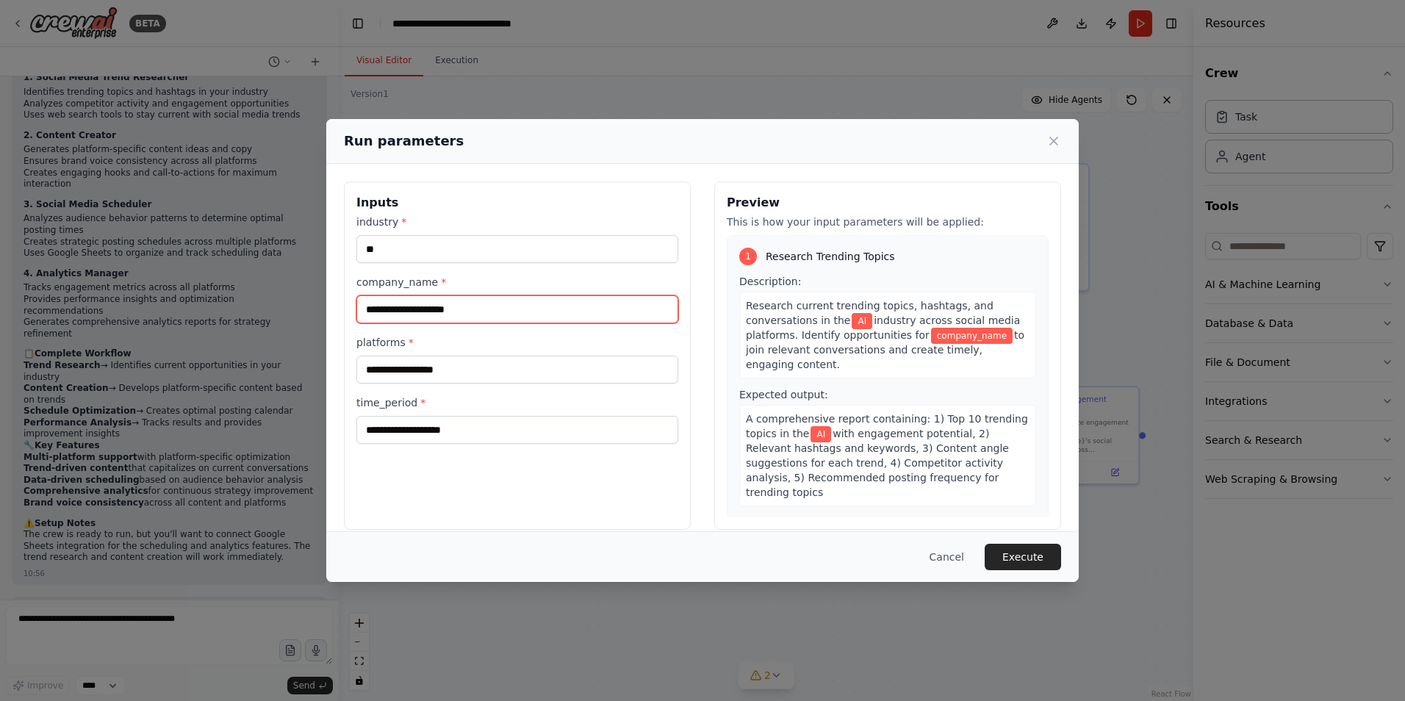
click at [495, 314] on input "company_name *" at bounding box center [517, 309] width 322 height 28
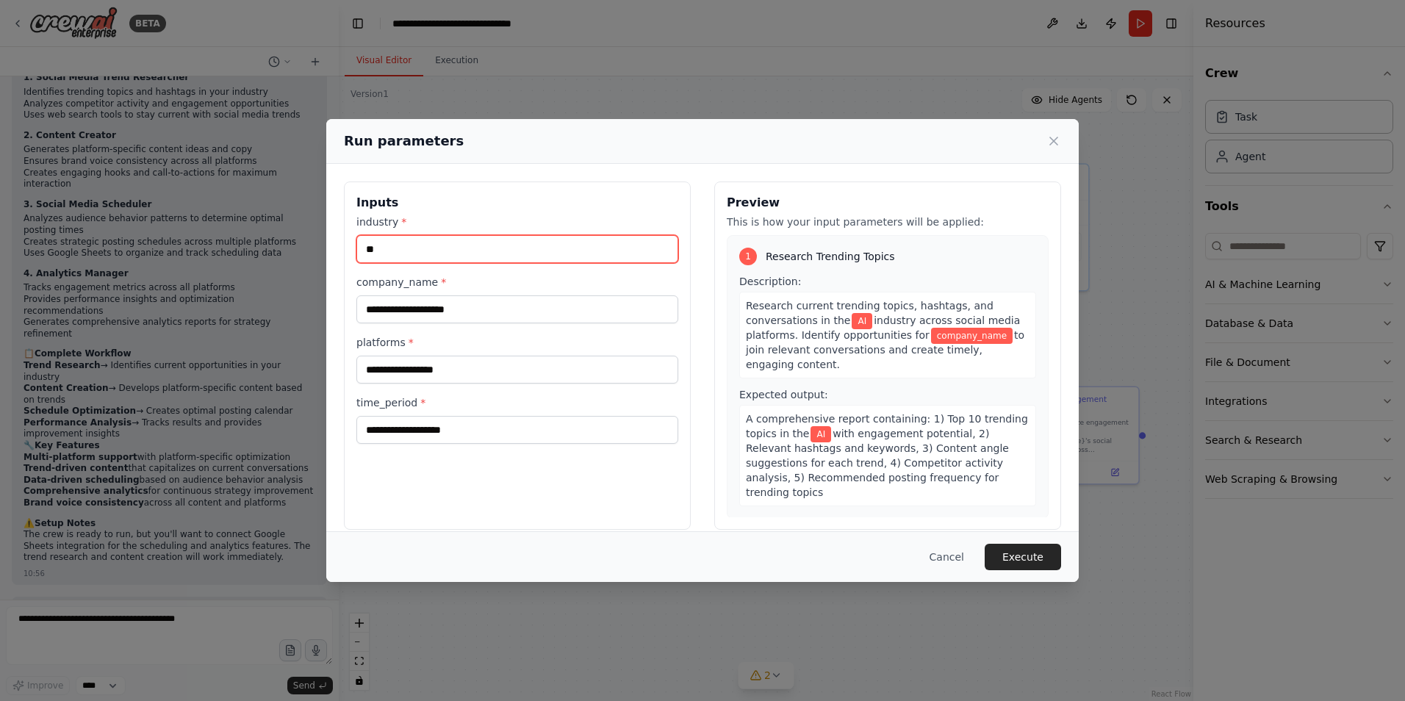
click at [403, 245] on input "**" at bounding box center [517, 249] width 322 height 28
type input "**"
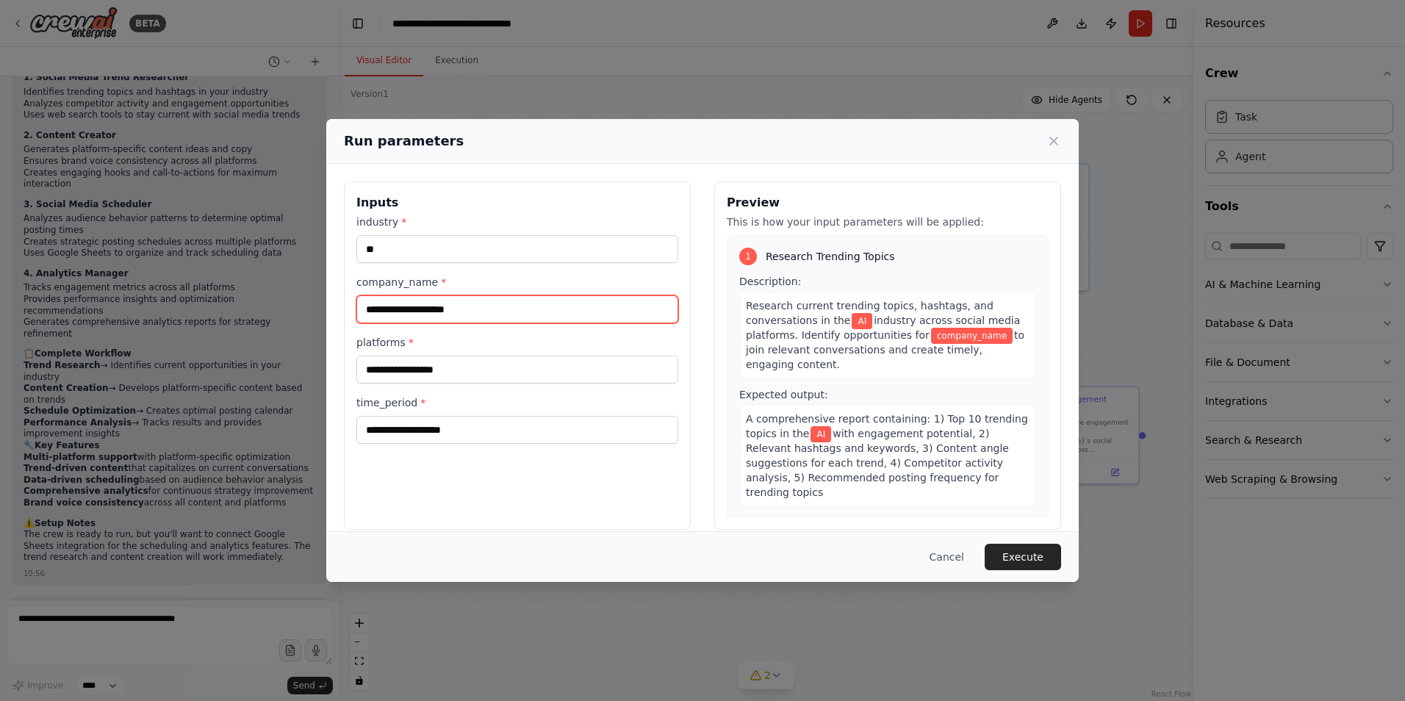
click at [459, 320] on input "company_name *" at bounding box center [517, 309] width 322 height 28
type input "******"
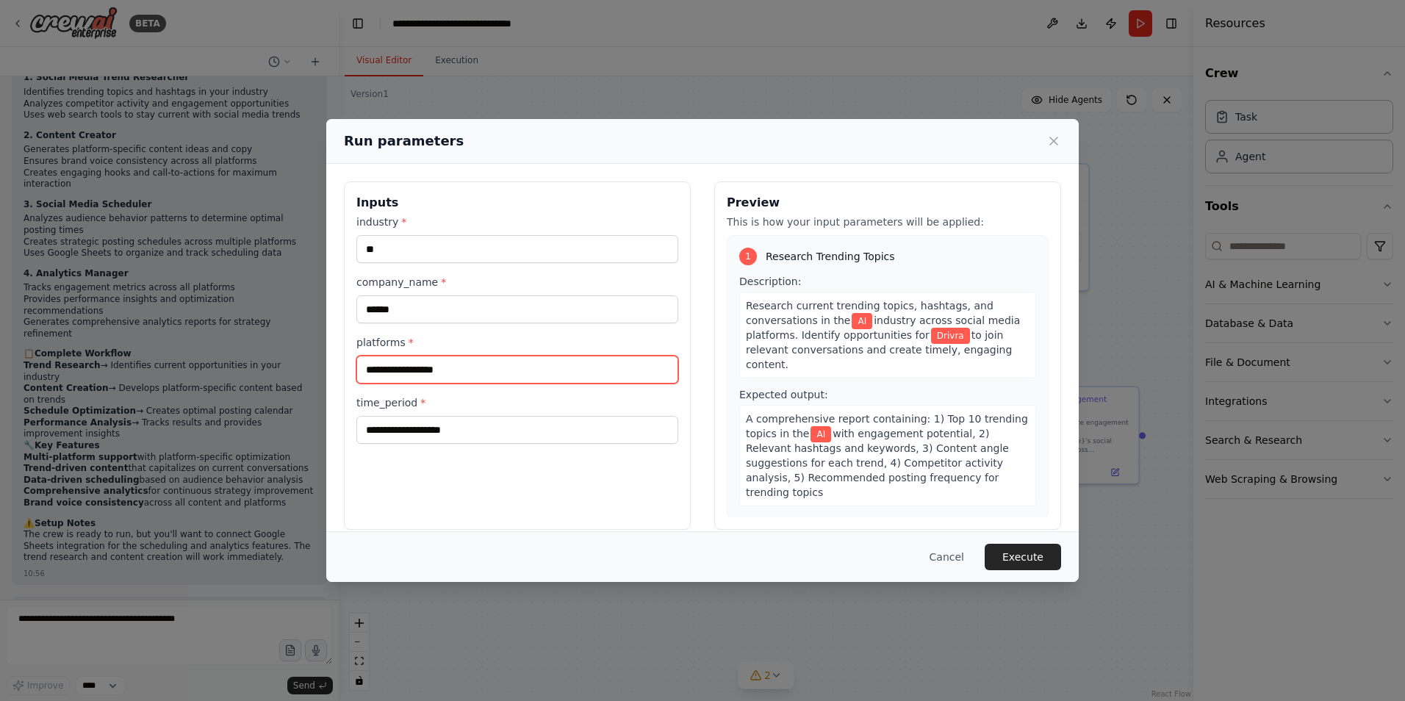
click at [466, 383] on input "platforms *" at bounding box center [517, 370] width 322 height 28
type input "*********"
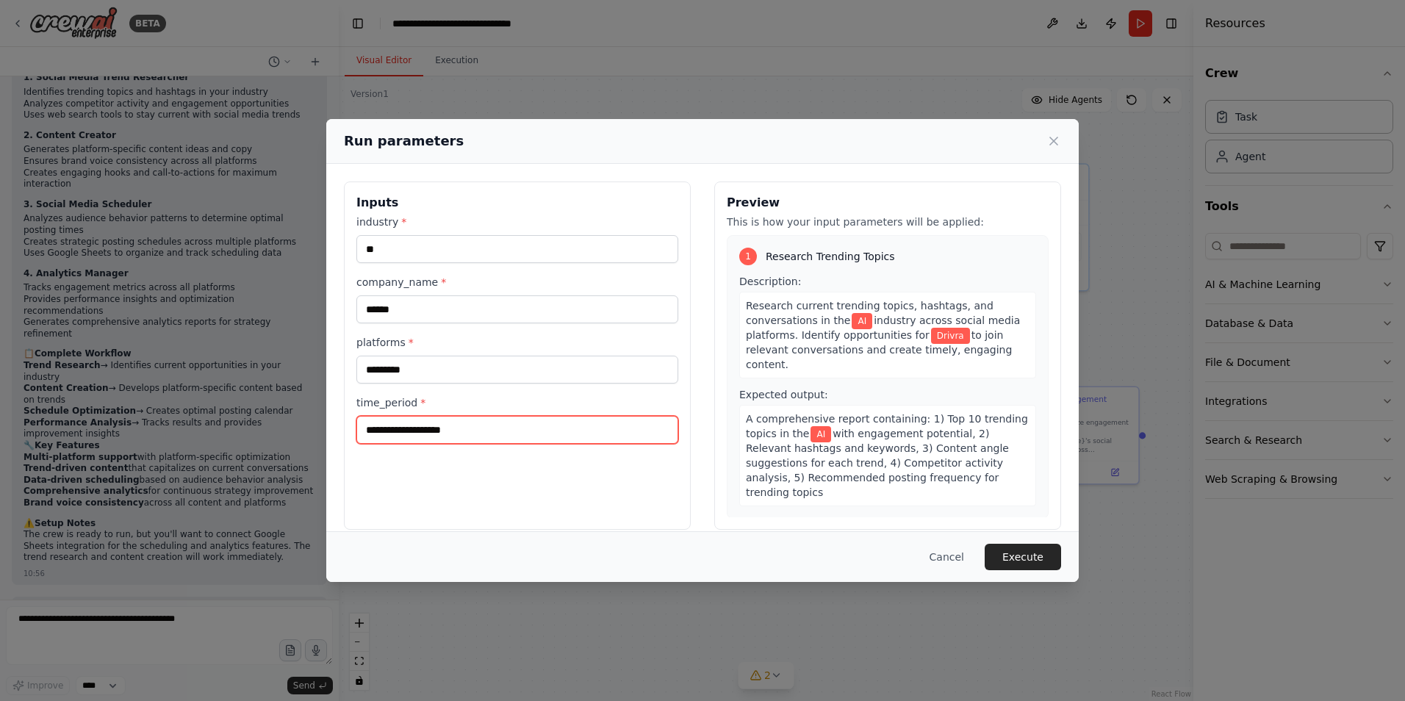
click at [462, 420] on input "time_period *" at bounding box center [517, 430] width 322 height 28
type input "*"
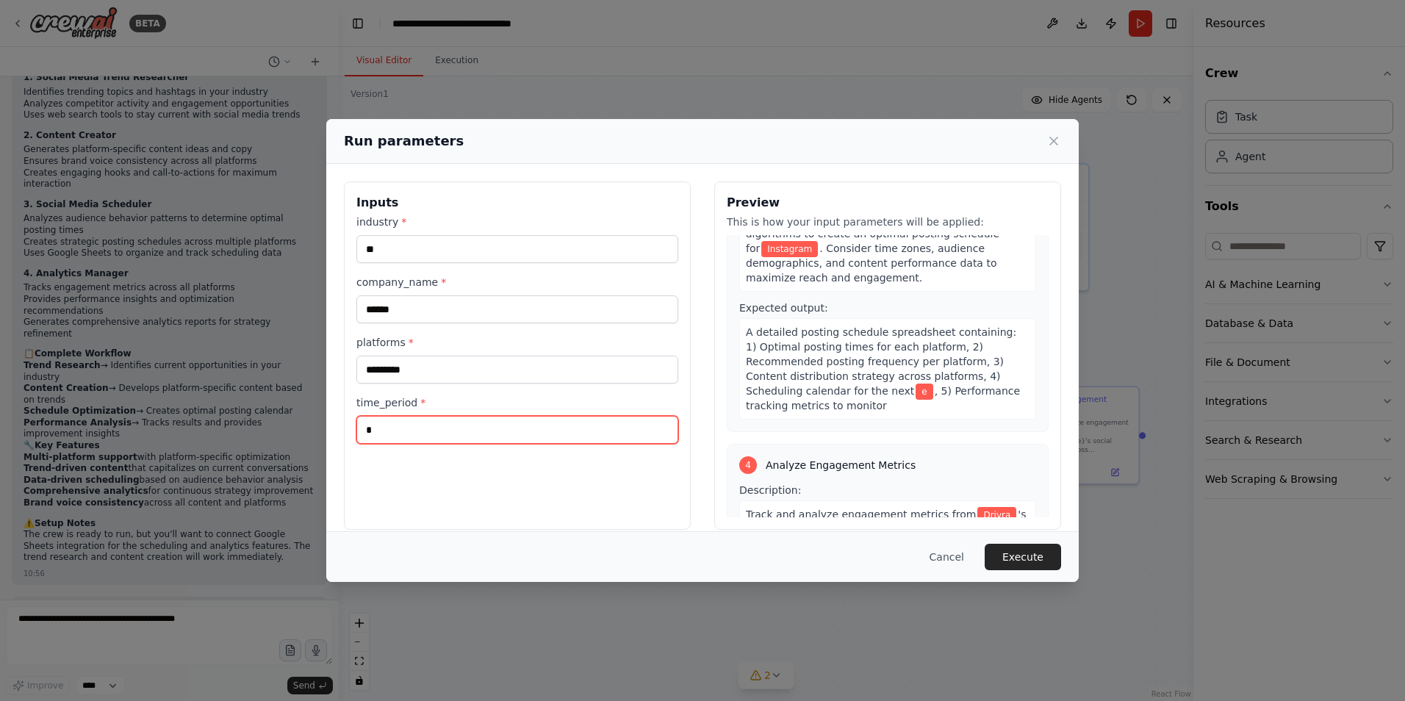
scroll to position [681, 0]
type input "*******"
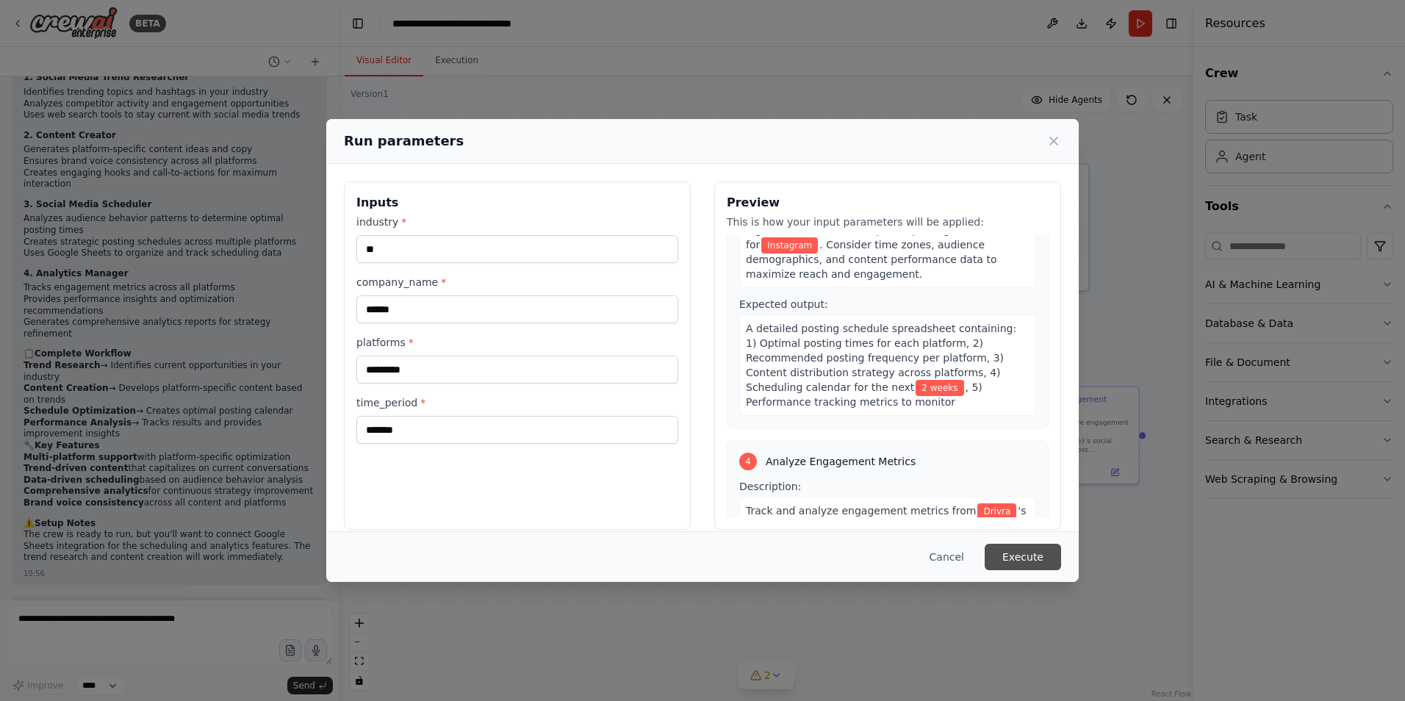
drag, startPoint x: 1038, startPoint y: 551, endPoint x: 1034, endPoint y: 564, distance: 13.7
click at [1034, 564] on button "Execute" at bounding box center [1023, 557] width 76 height 26
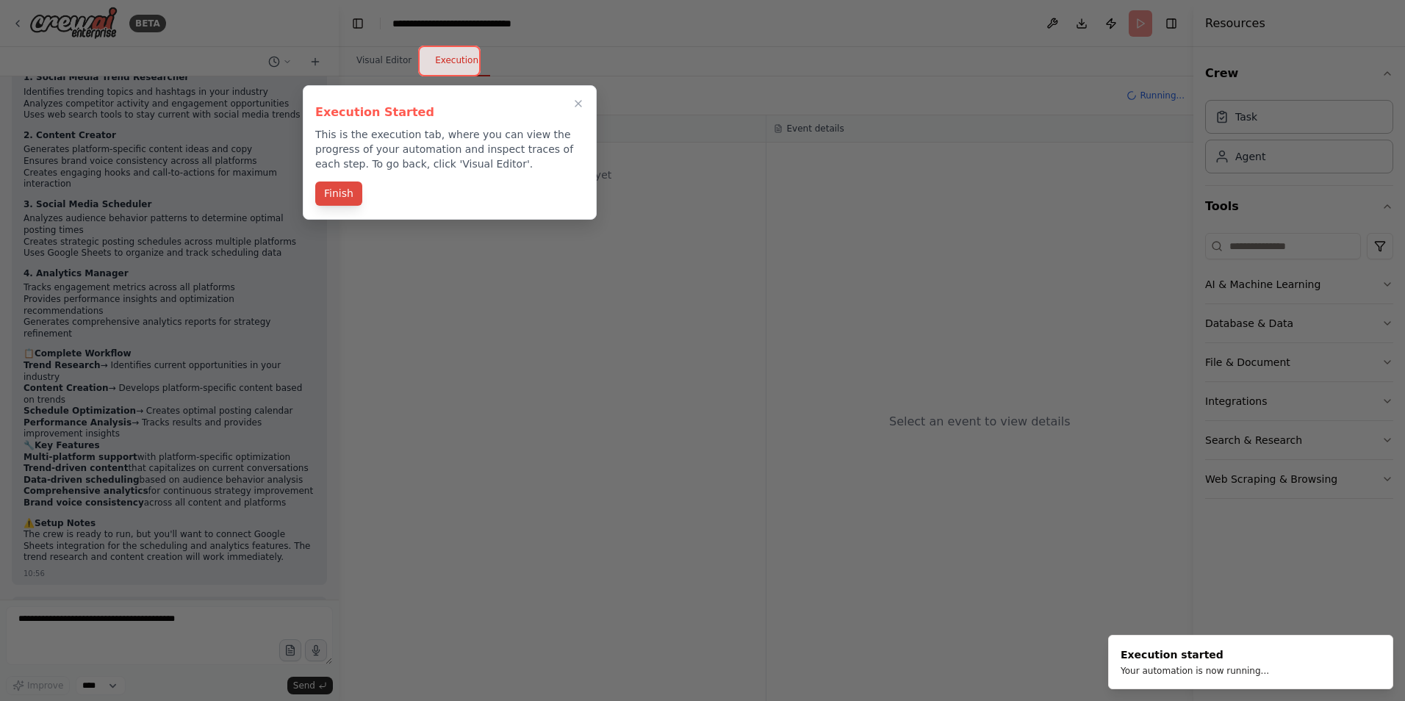
click at [344, 198] on button "Finish" at bounding box center [338, 194] width 47 height 24
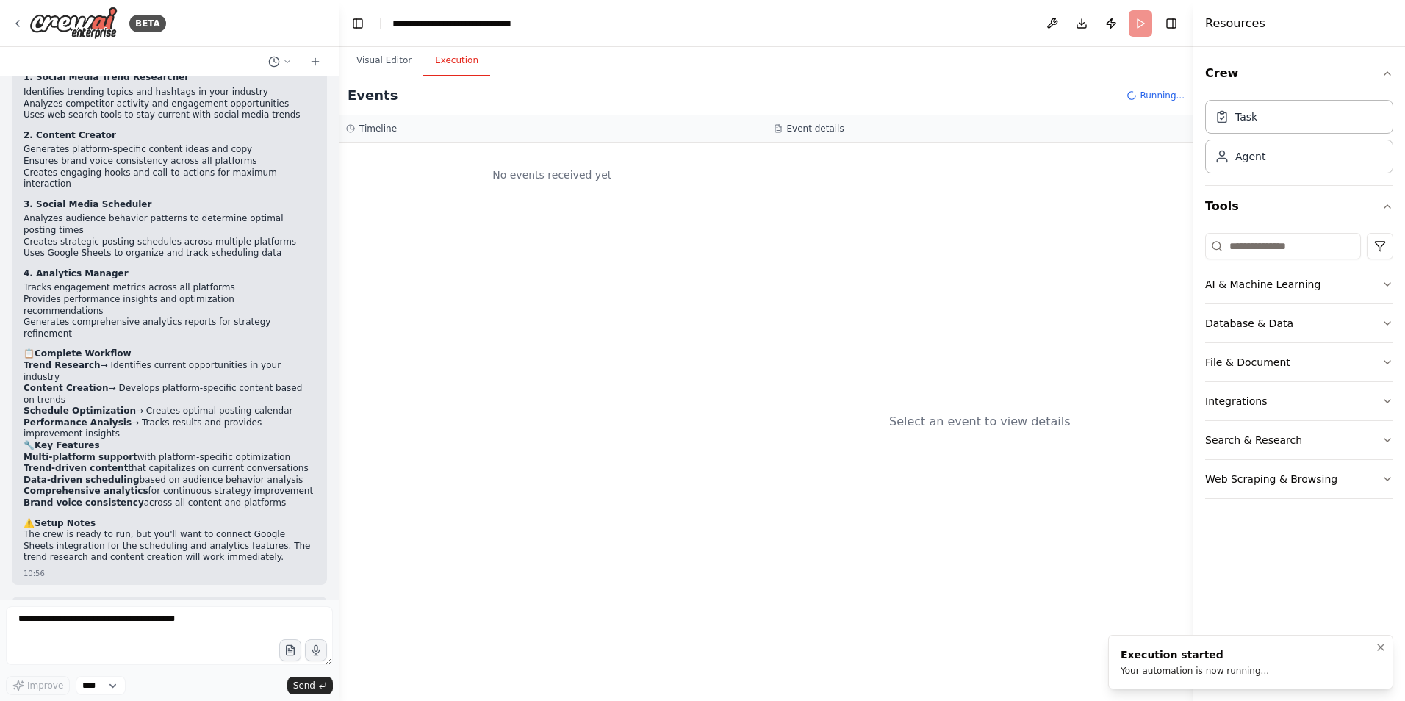
click at [1166, 655] on div "Execution started" at bounding box center [1195, 654] width 148 height 15
click at [780, 187] on icon at bounding box center [784, 186] width 12 height 12
click at [805, 187] on h2 "Execution Started" at bounding box center [863, 186] width 134 height 21
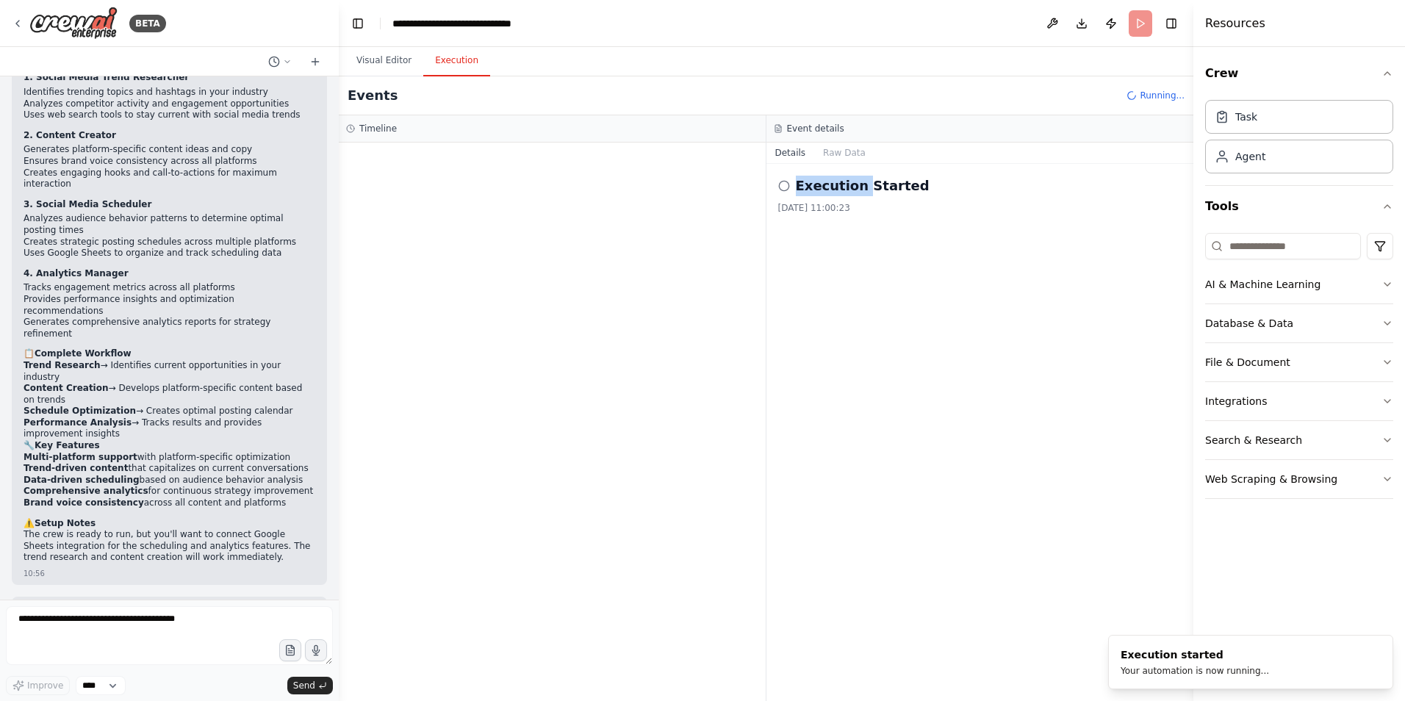
click at [805, 187] on h2 "Execution Started" at bounding box center [863, 186] width 134 height 21
drag, startPoint x: 805, startPoint y: 187, endPoint x: 789, endPoint y: 187, distance: 16.2
click at [791, 187] on div "Execution Started" at bounding box center [980, 186] width 404 height 21
click at [783, 187] on icon at bounding box center [784, 186] width 12 height 12
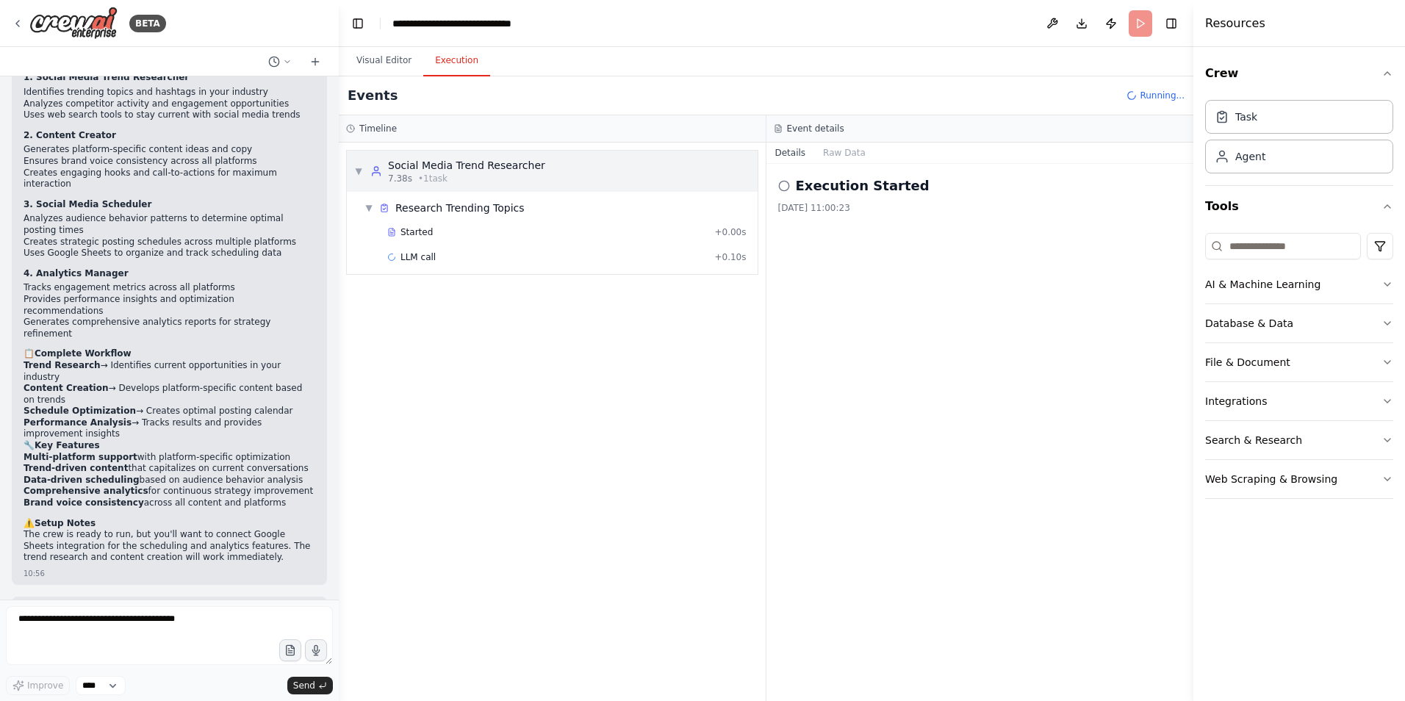
click at [565, 171] on div "▼ Social Media Trend Researcher 7.38s • 1 task" at bounding box center [552, 171] width 411 height 41
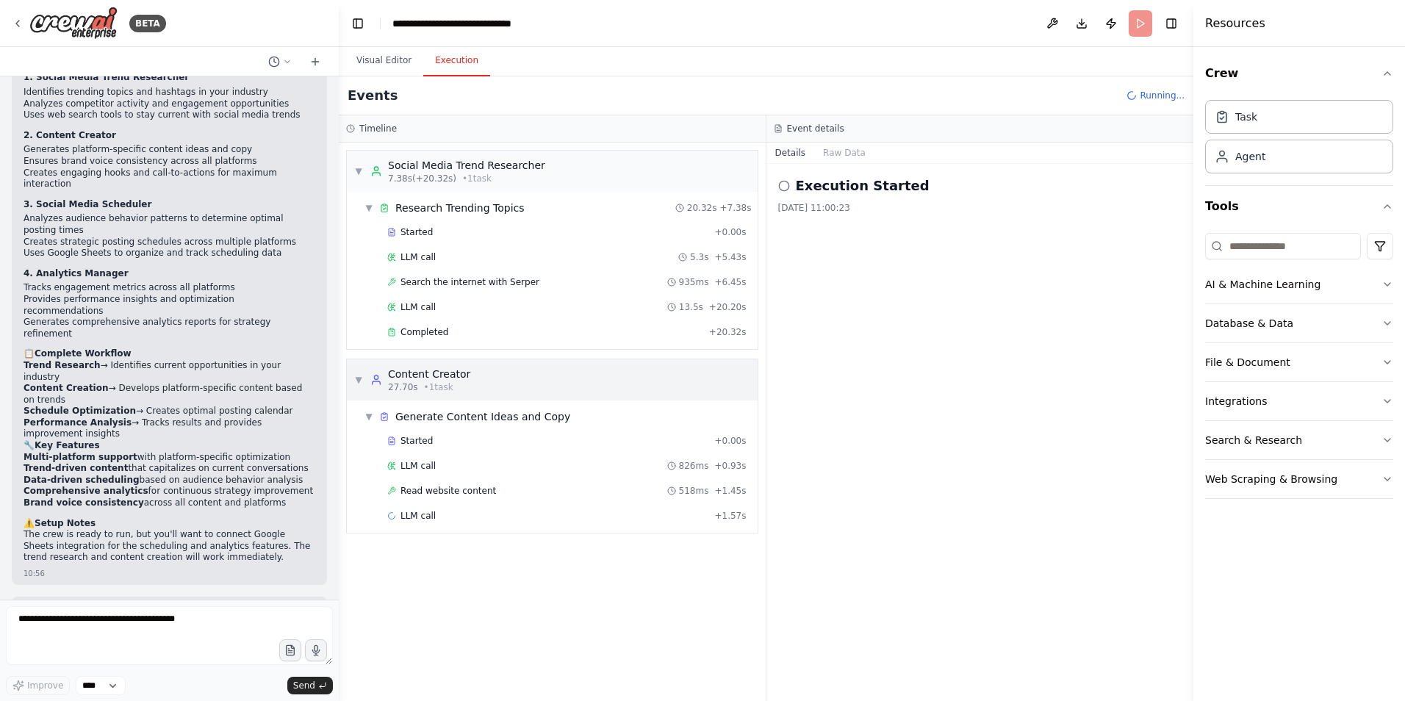
click at [468, 386] on div "▼ Content Creator 27.70s • 1 task" at bounding box center [552, 379] width 411 height 41
click at [468, 386] on div "▶ Content Creator 27.70s • 1 task" at bounding box center [552, 379] width 411 height 41
drag, startPoint x: 890, startPoint y: 487, endPoint x: 799, endPoint y: 482, distance: 91.3
click at [889, 487] on div "Execution Started 2025-09-23 11:00:23" at bounding box center [981, 432] width 428 height 537
click at [954, 323] on div "Execution Started 2025-09-23 11:00:23" at bounding box center [981, 432] width 428 height 537
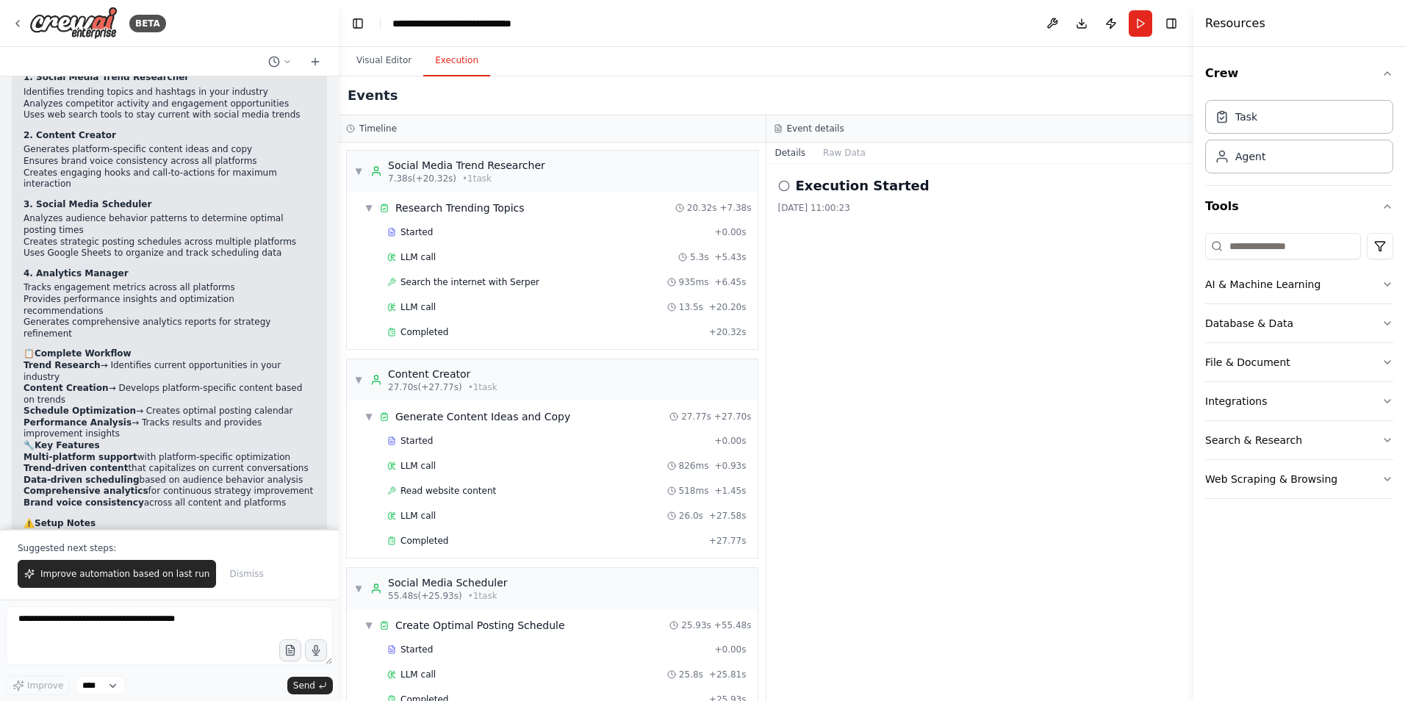
scroll to position [1543, 0]
